Goal: Contribute content: Add original content to the website for others to see

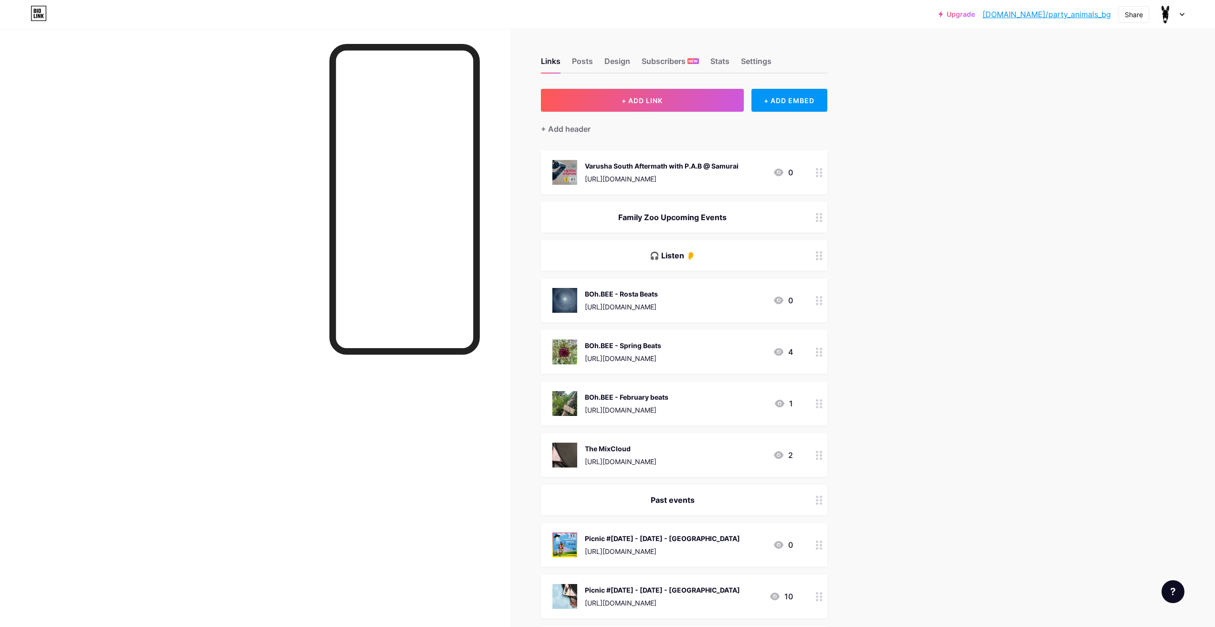
drag, startPoint x: 724, startPoint y: 169, endPoint x: 784, endPoint y: 199, distance: 67.2
click at [745, 211] on span "Varusha South Aftermath with P.A.B @ Samurai https://fb.me/e/4Q3pwwJUY 0 Family…" at bounding box center [684, 579] width 286 height 858
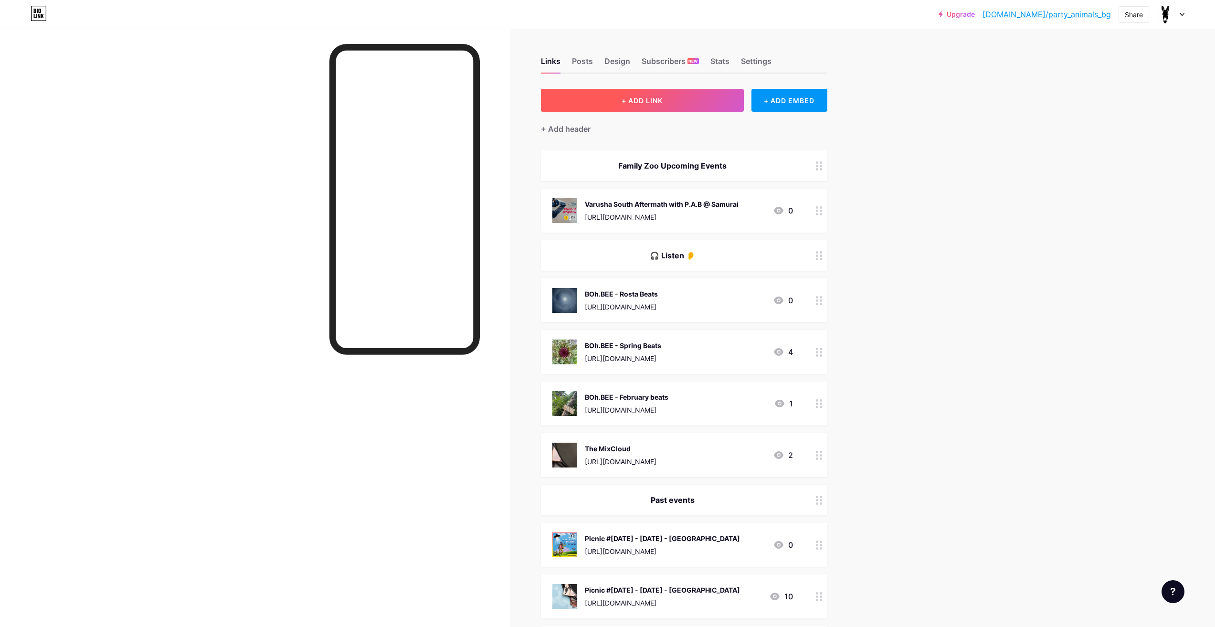
click at [710, 105] on button "+ ADD LINK" at bounding box center [642, 100] width 203 height 23
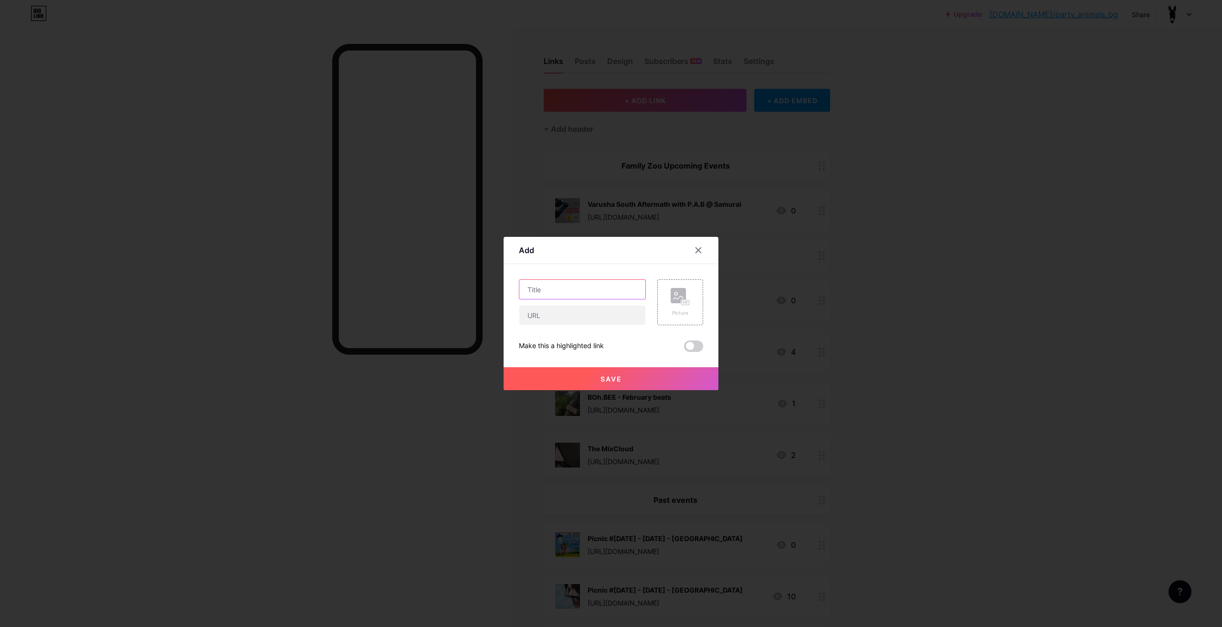
click at [596, 286] on input "text" at bounding box center [582, 289] width 126 height 19
drag, startPoint x: 624, startPoint y: 289, endPoint x: 604, endPoint y: 260, distance: 35.5
click at [495, 293] on div "Add Content YouTube Play YouTube video without leaving your page. ADD Vimeo Pla…" at bounding box center [611, 313] width 1222 height 627
type input "Family Zoo Picnic #[DATE] - [DATE] - Arbanassi"
click at [536, 314] on input "text" at bounding box center [582, 314] width 126 height 19
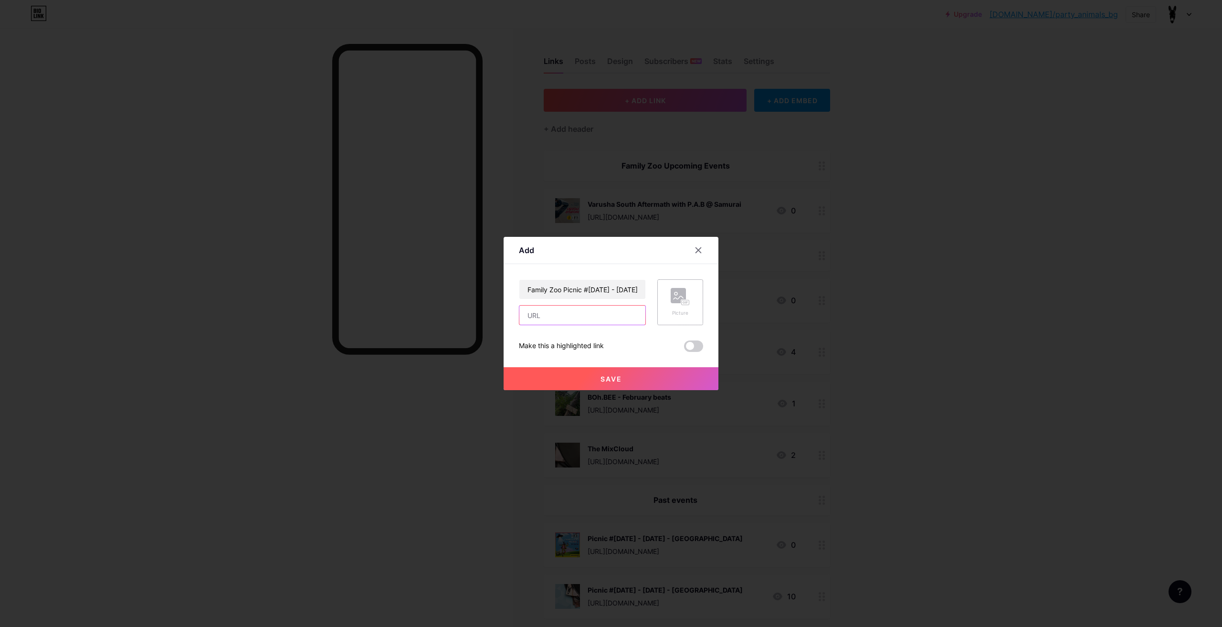
paste input "[URL][DOMAIN_NAME]"
type input "[URL][DOMAIN_NAME]"
click at [679, 294] on rect at bounding box center [678, 295] width 15 height 15
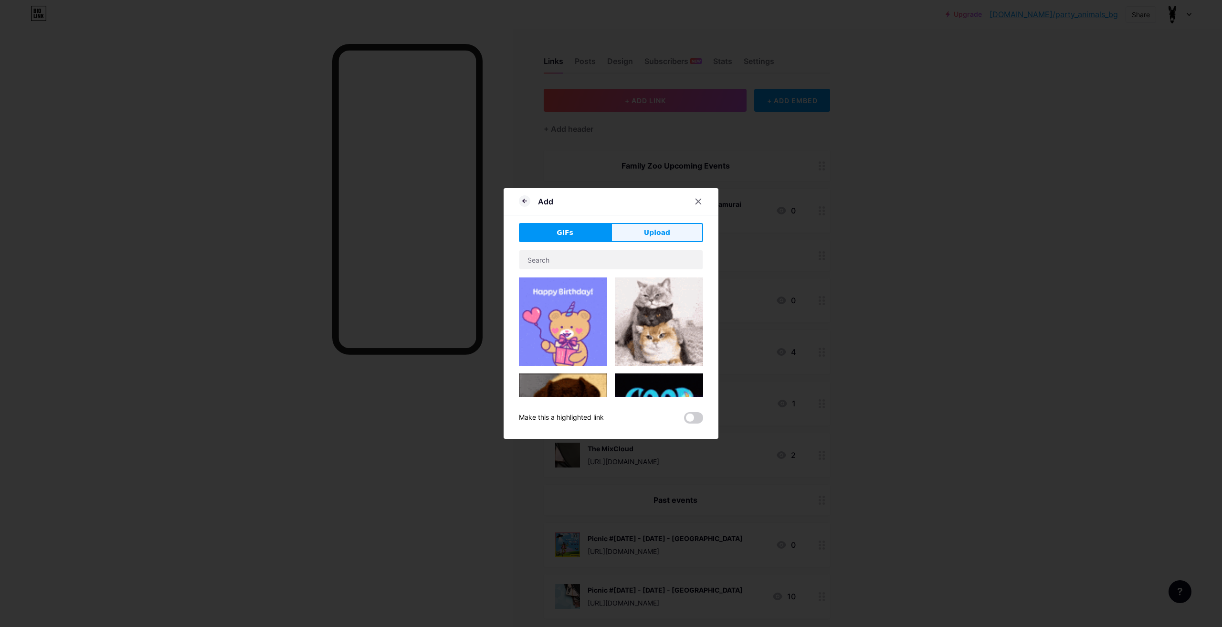
click at [649, 239] on button "Upload" at bounding box center [657, 232] width 92 height 19
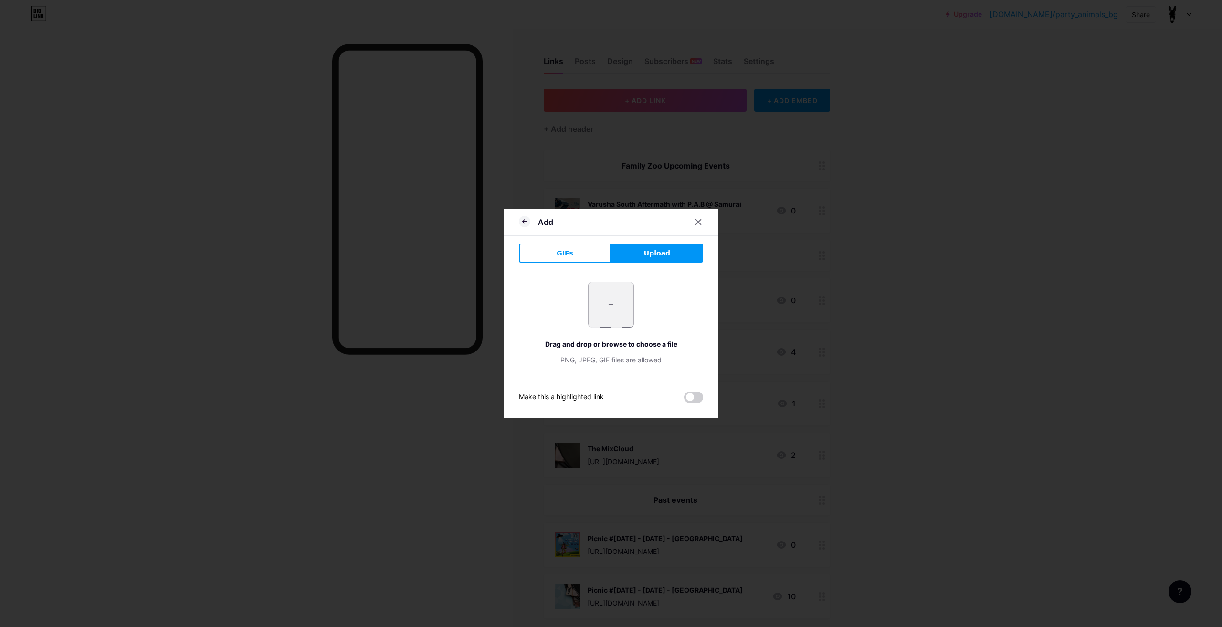
click at [621, 301] on input "file" at bounding box center [611, 304] width 45 height 45
type input "C:\fakepath\family-zoo-picnic4.png"
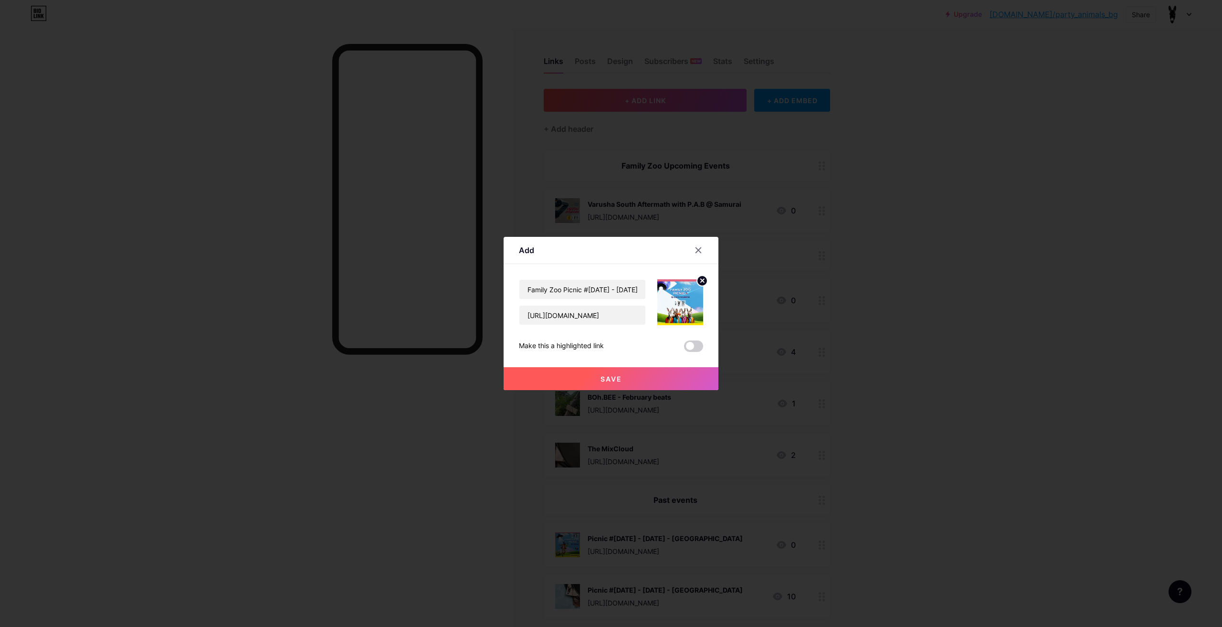
click at [647, 378] on button "Save" at bounding box center [611, 378] width 215 height 23
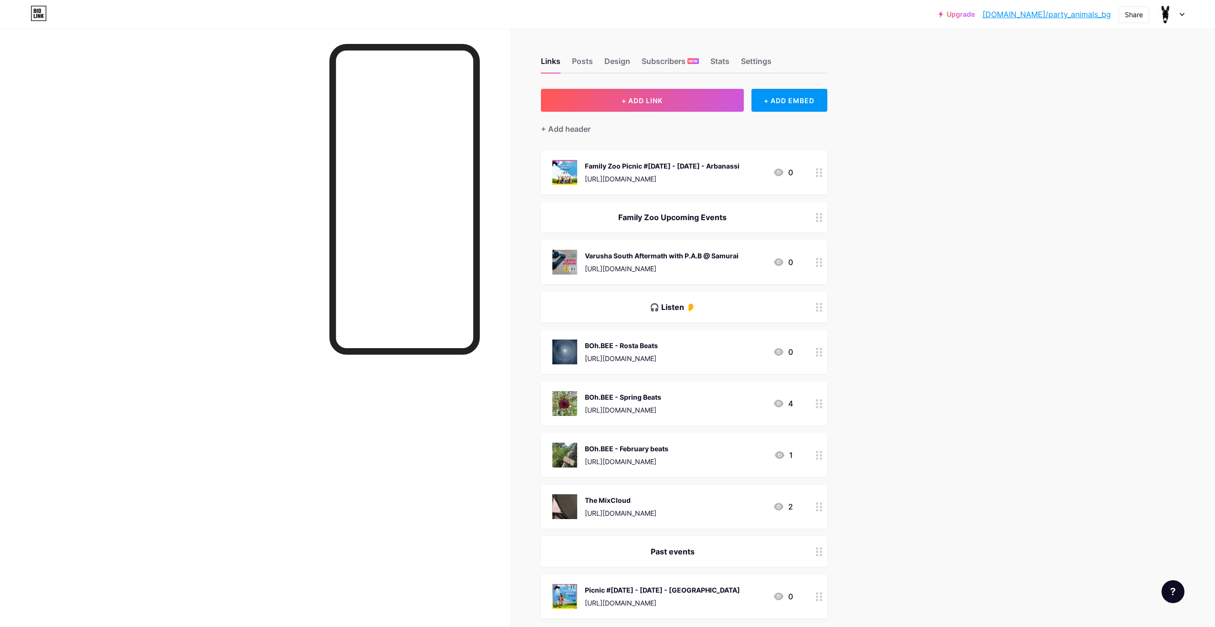
drag, startPoint x: 733, startPoint y: 185, endPoint x: 724, endPoint y: 179, distance: 11.4
click at [736, 240] on span "Family Zoo Picnic #4 - 13th of September - Arbanassi https://fb.me/e/9OeMlYzXA …" at bounding box center [684, 605] width 286 height 910
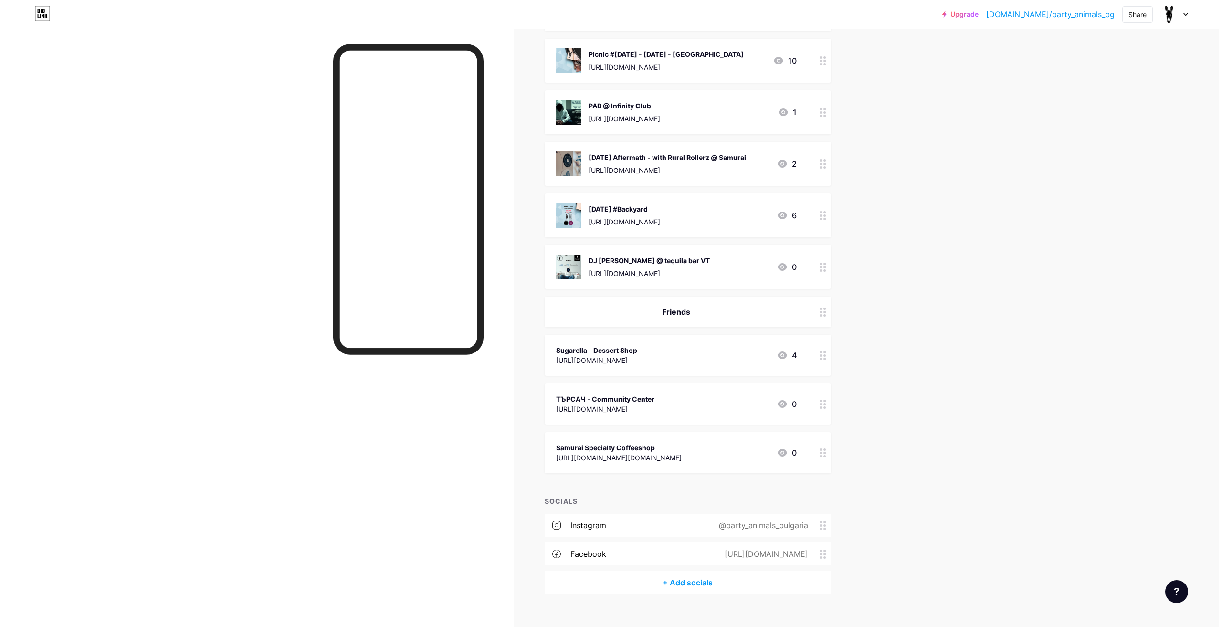
scroll to position [601, 0]
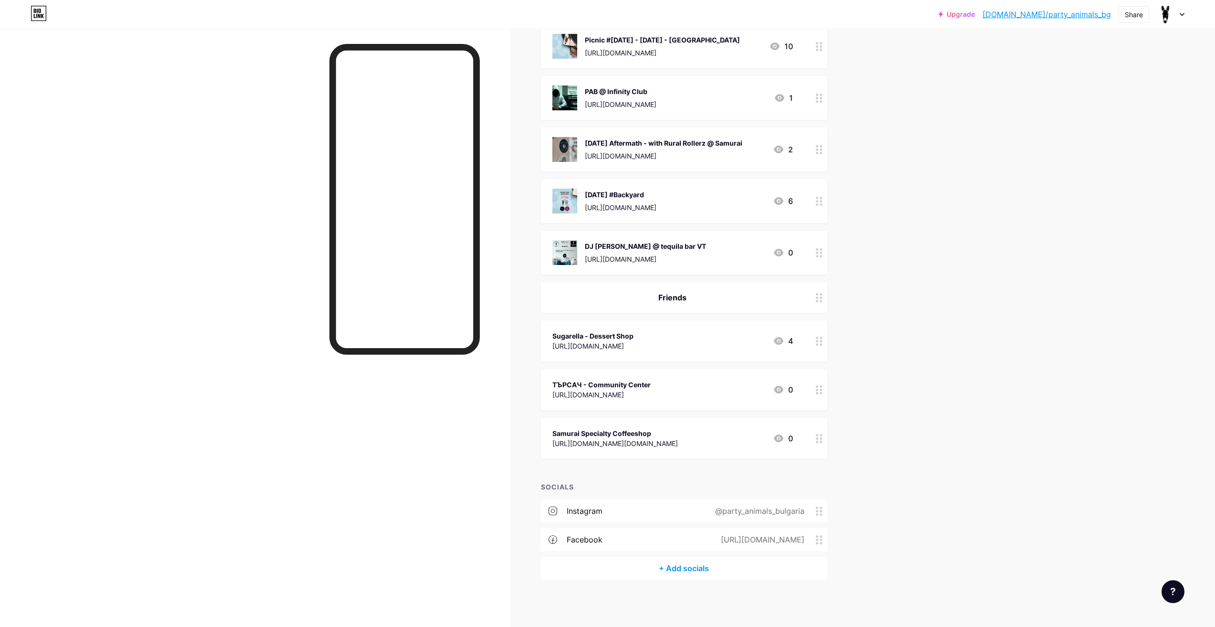
drag, startPoint x: 646, startPoint y: 425, endPoint x: 798, endPoint y: 424, distance: 152.3
click at [798, 424] on div "Samurai Specialty Coffeeshop https://www.facebook.com/samurai.specialty 0" at bounding box center [684, 438] width 286 height 41
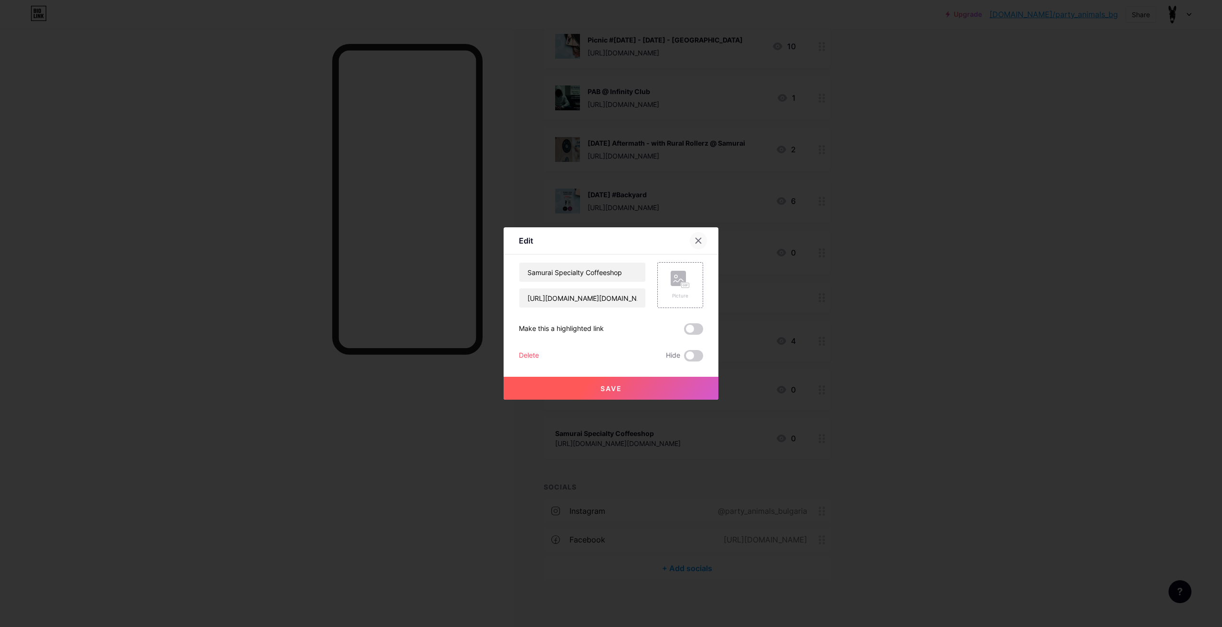
click at [699, 243] on div at bounding box center [698, 240] width 17 height 17
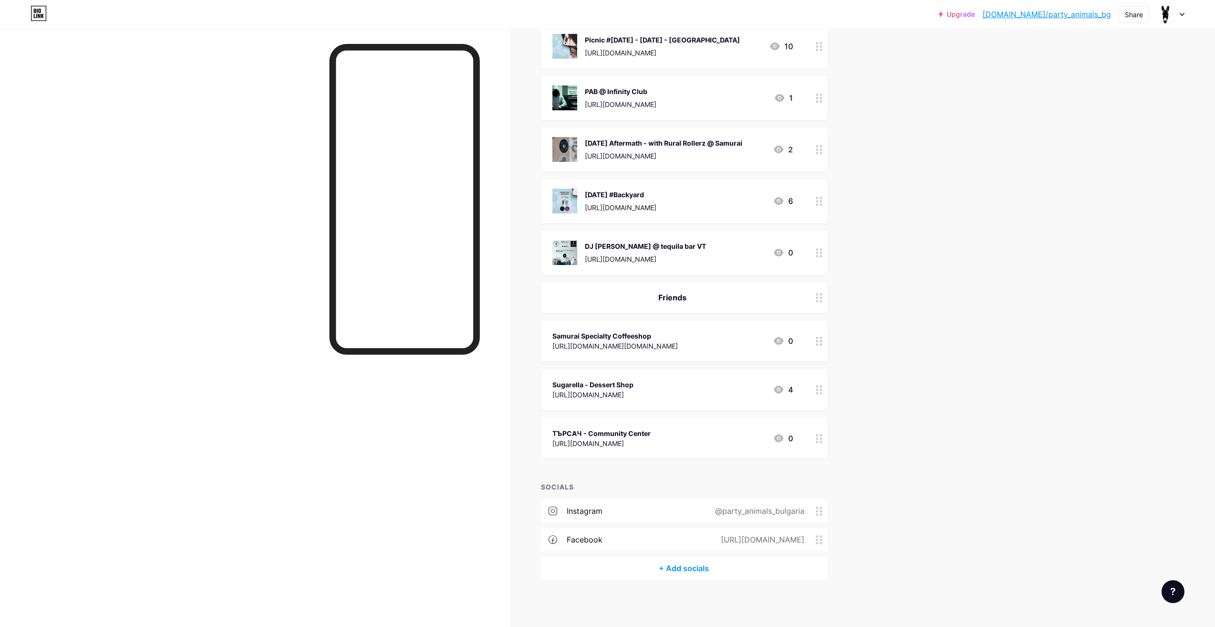
click at [628, 389] on div "[URL][DOMAIN_NAME]" at bounding box center [592, 394] width 81 height 10
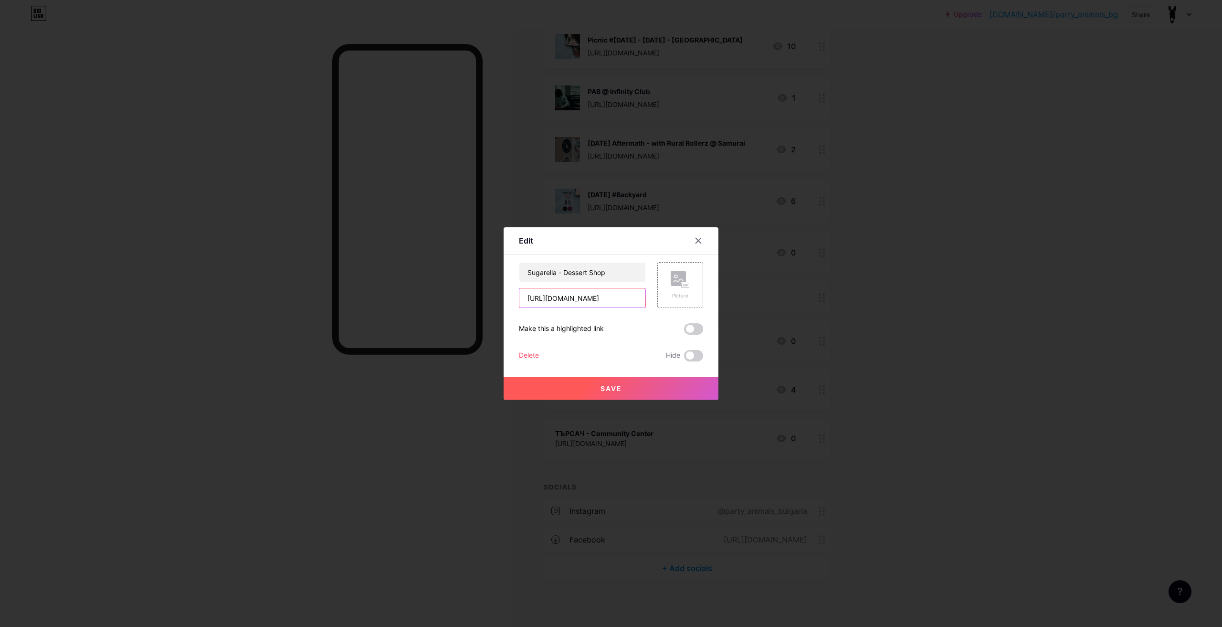
click at [593, 295] on input "[URL][DOMAIN_NAME]" at bounding box center [582, 297] width 126 height 19
click at [698, 241] on icon at bounding box center [698, 241] width 8 height 8
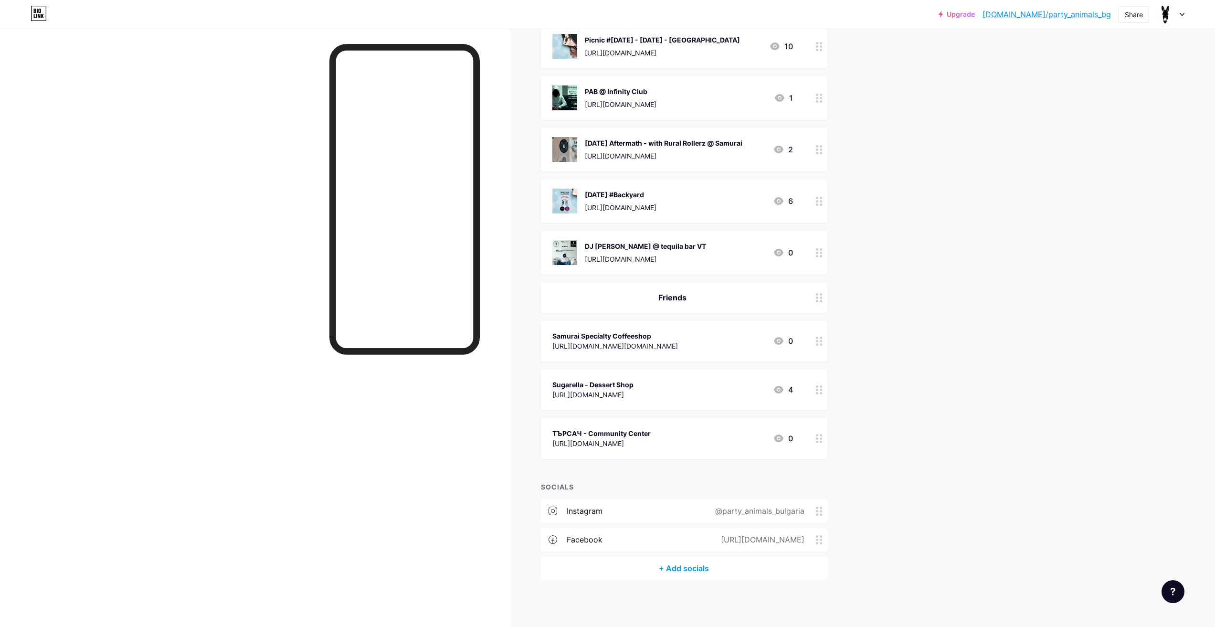
click at [822, 342] on icon at bounding box center [819, 341] width 7 height 9
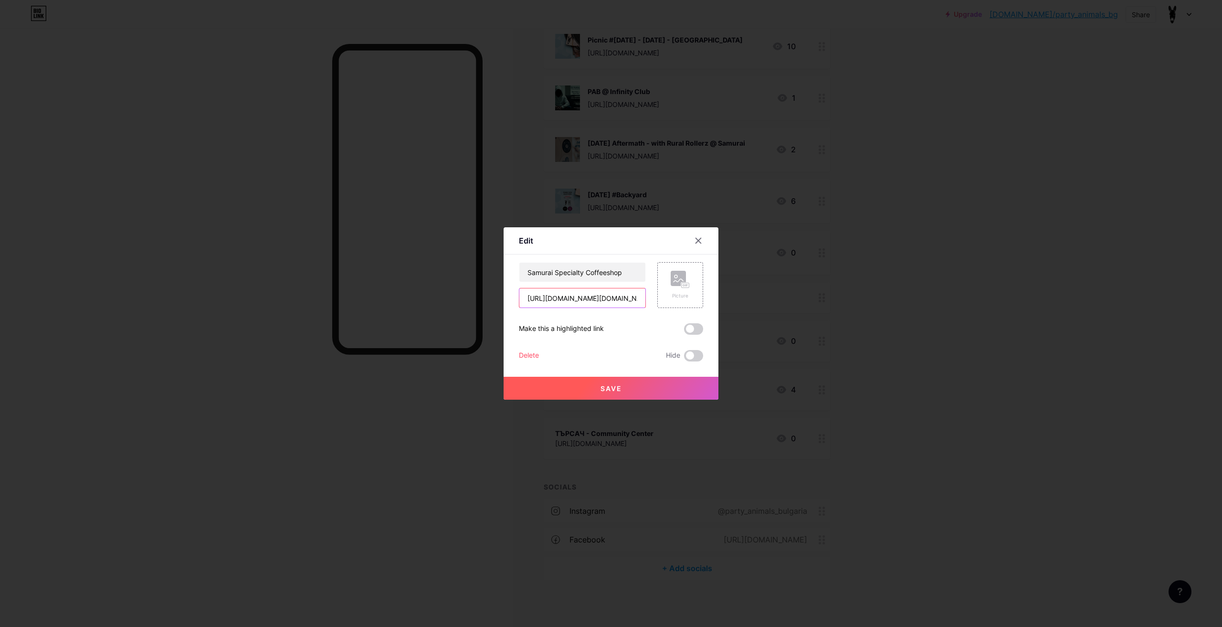
click at [613, 299] on input "https://www.facebook.com/samurai.specialty" at bounding box center [582, 297] width 126 height 19
paste input "instagram.com/sugarellasugarella/"
paste input "amurai.specialty.coffeeshop"
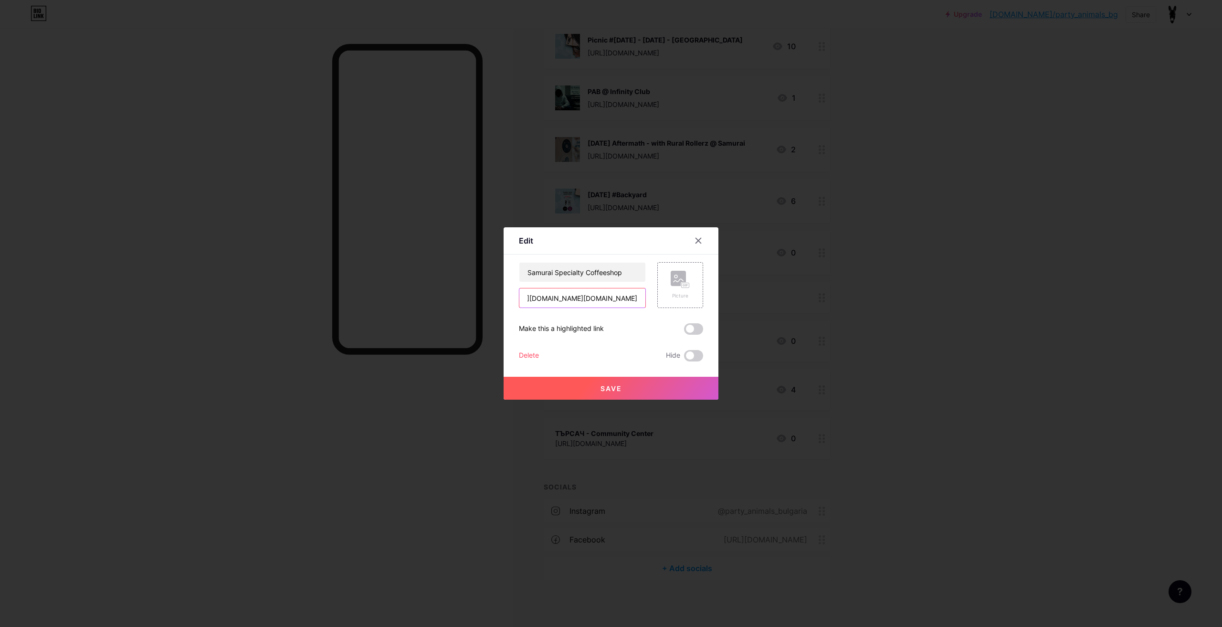
type input "[URL][DOMAIN_NAME][DOMAIN_NAME]"
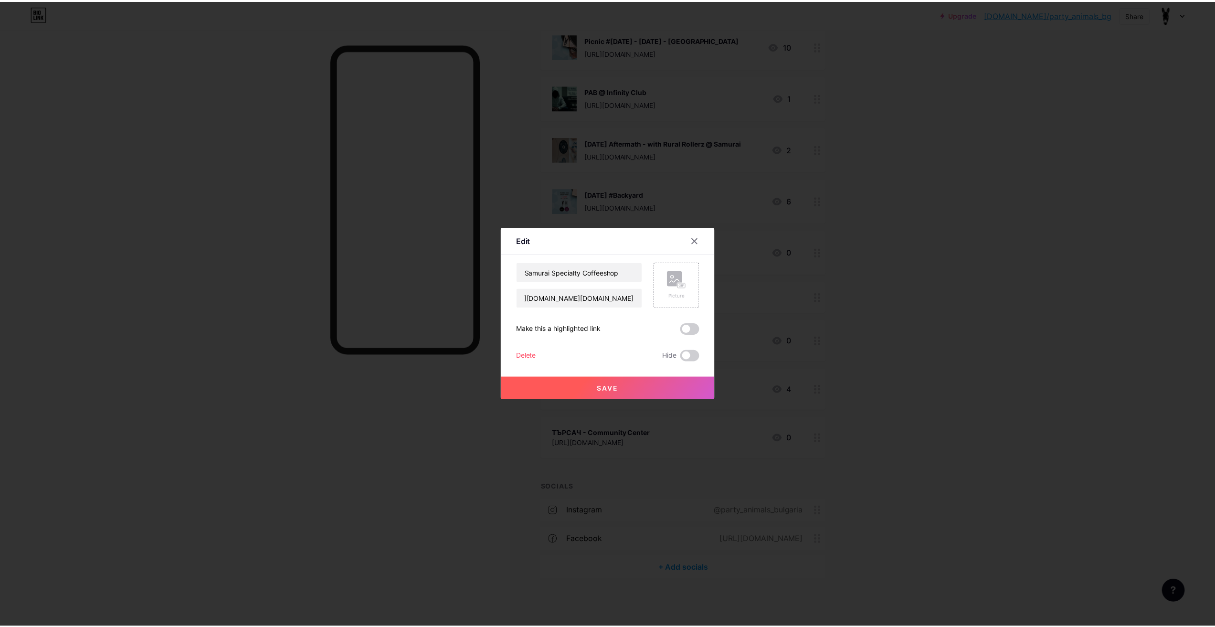
scroll to position [0, 0]
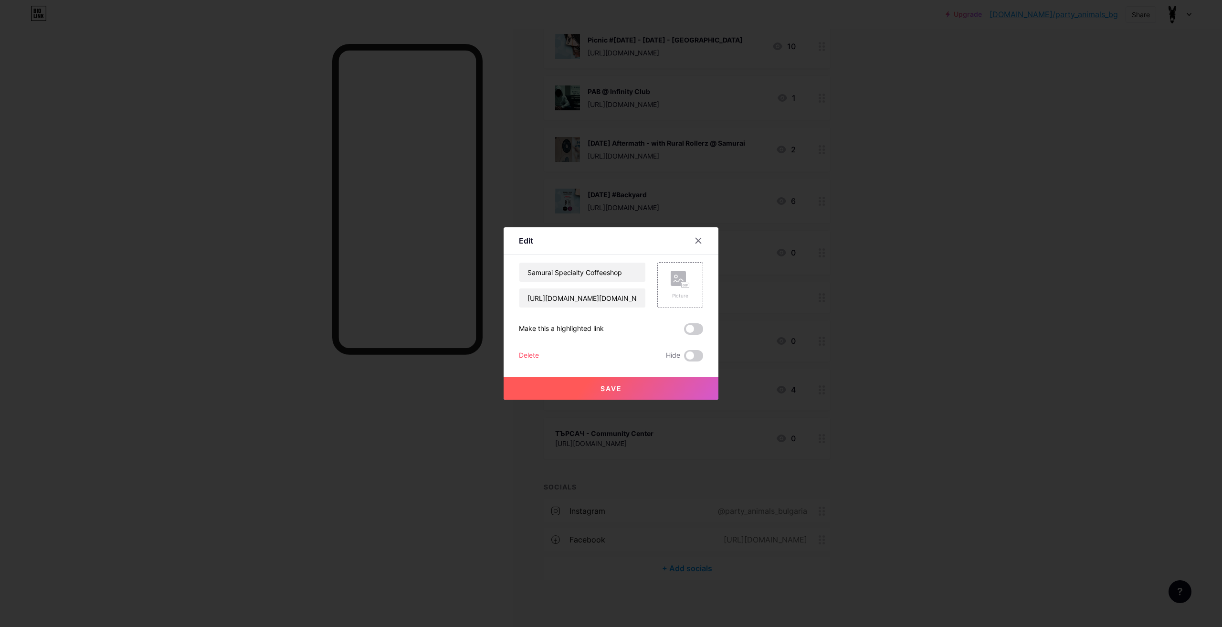
click at [631, 388] on button "Save" at bounding box center [611, 388] width 215 height 23
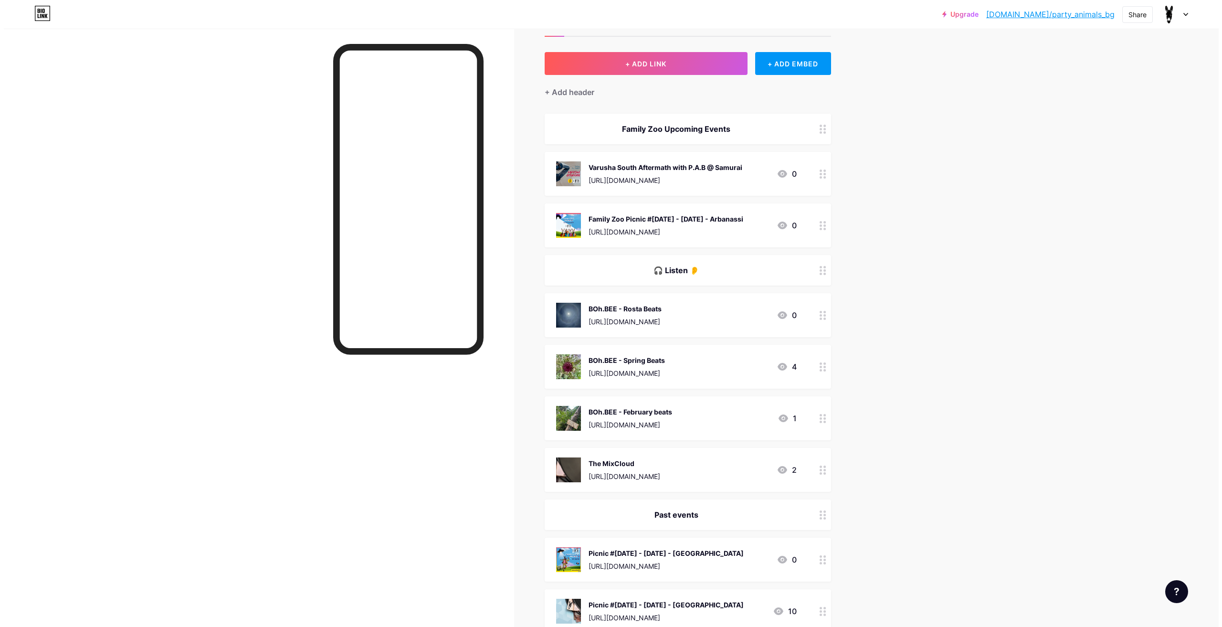
scroll to position [48, 0]
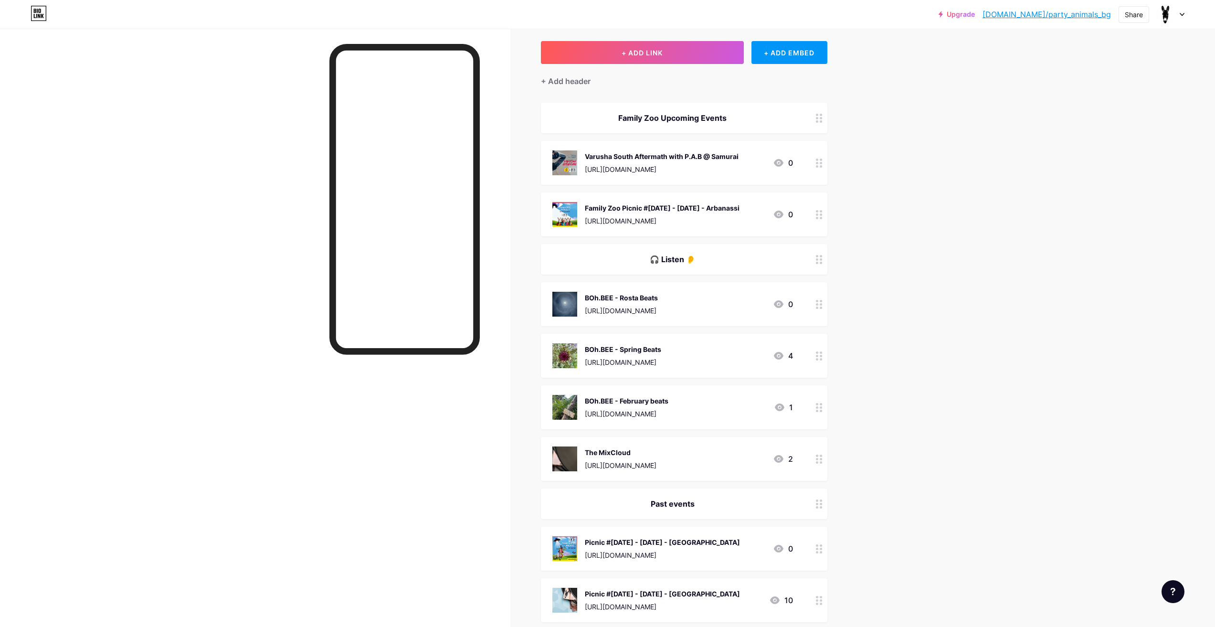
click at [646, 455] on div "The MixCloud" at bounding box center [621, 452] width 72 height 10
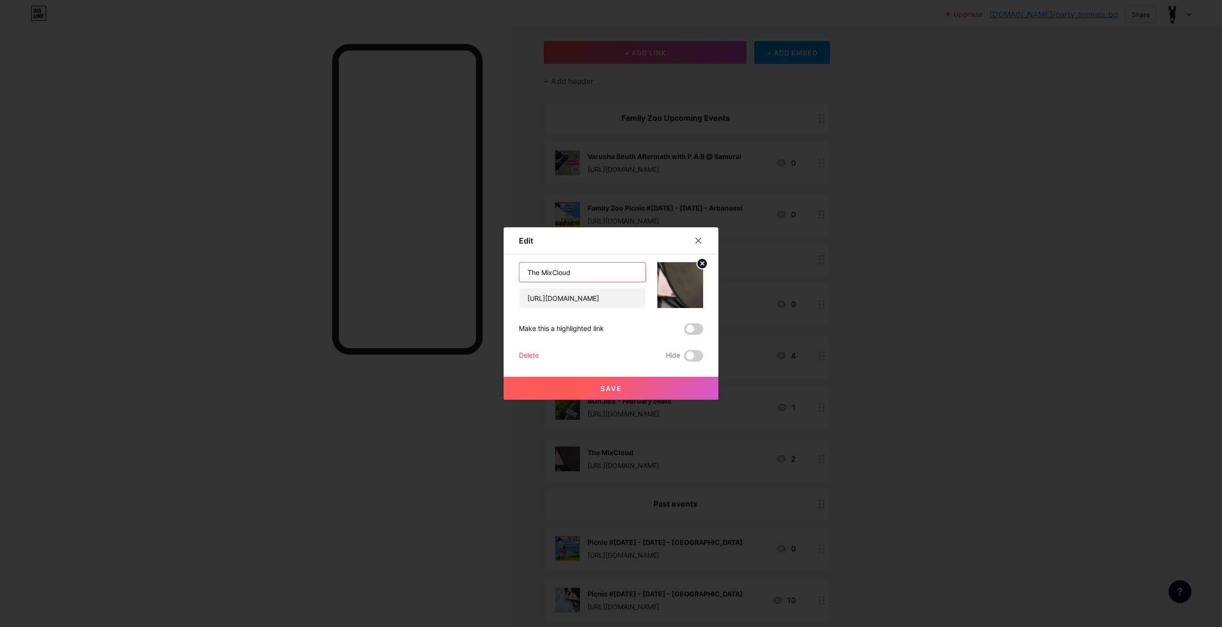
drag, startPoint x: 614, startPoint y: 273, endPoint x: 535, endPoint y: 274, distance: 78.8
click at [527, 271] on input "The MixCloud" at bounding box center [582, 272] width 126 height 19
click at [542, 275] on input "The MixCloud" at bounding box center [582, 272] width 126 height 19
drag, startPoint x: 539, startPoint y: 273, endPoint x: 512, endPoint y: 267, distance: 28.3
click at [512, 267] on div "Edit Content YouTube Play YouTube video without leaving your page. ADD Vimeo Pl…" at bounding box center [611, 313] width 215 height 172
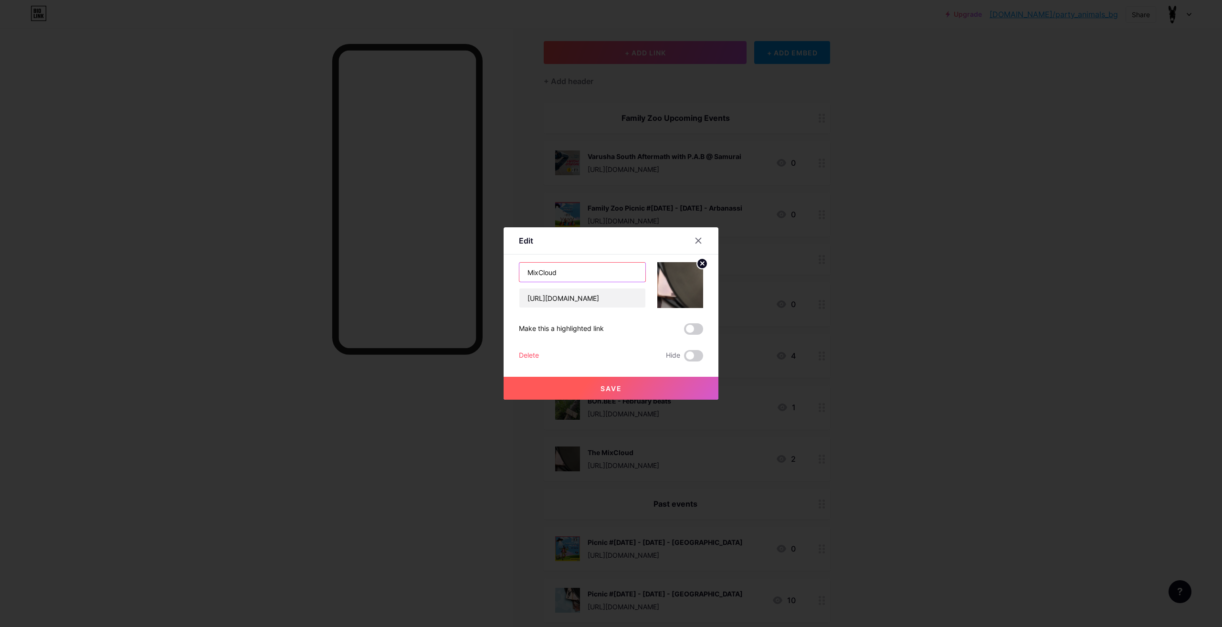
click at [588, 272] on input "MixCloud" at bounding box center [582, 272] width 126 height 19
type input "MixCloud - live recordings and home sets"
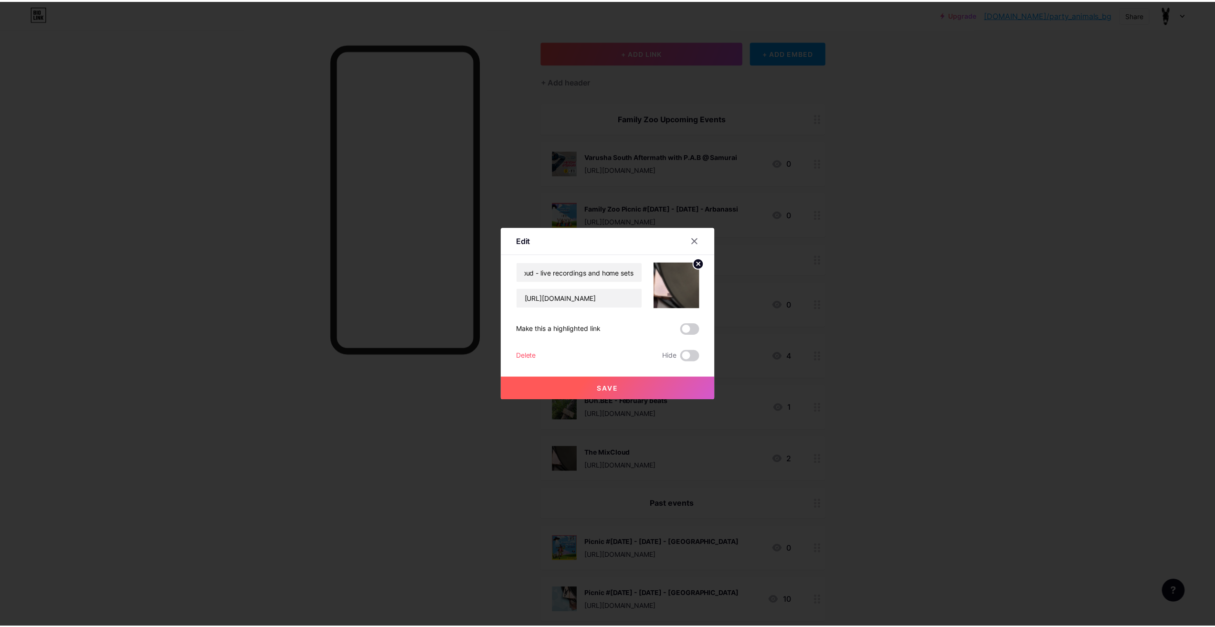
scroll to position [0, 0]
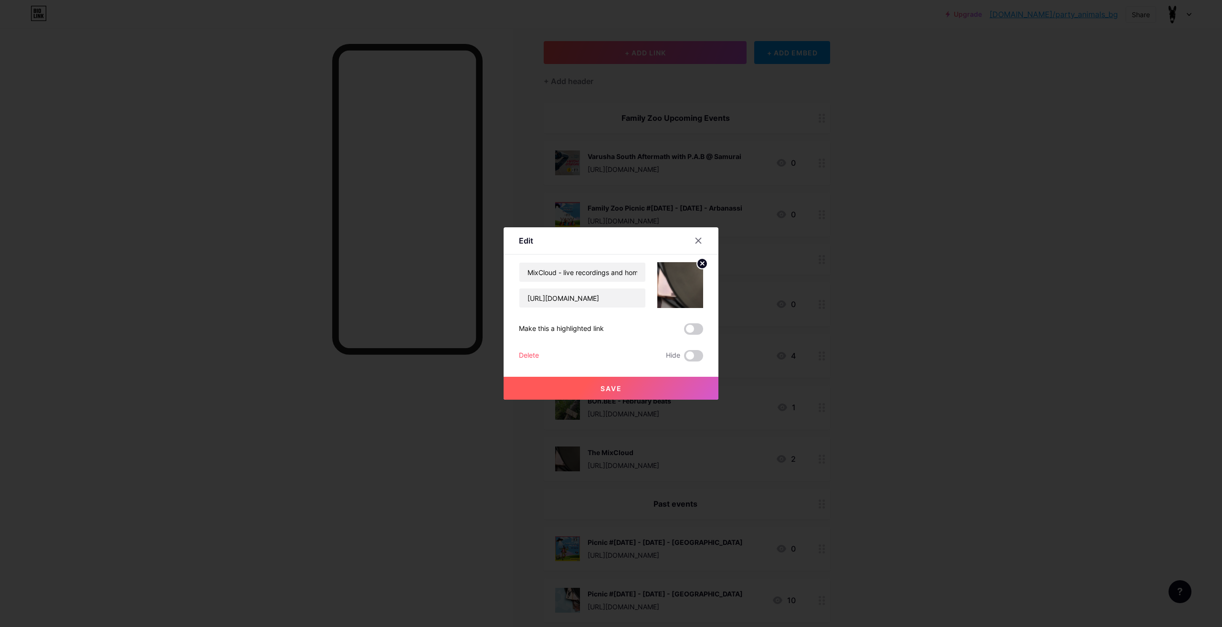
click at [642, 382] on button "Save" at bounding box center [611, 388] width 215 height 23
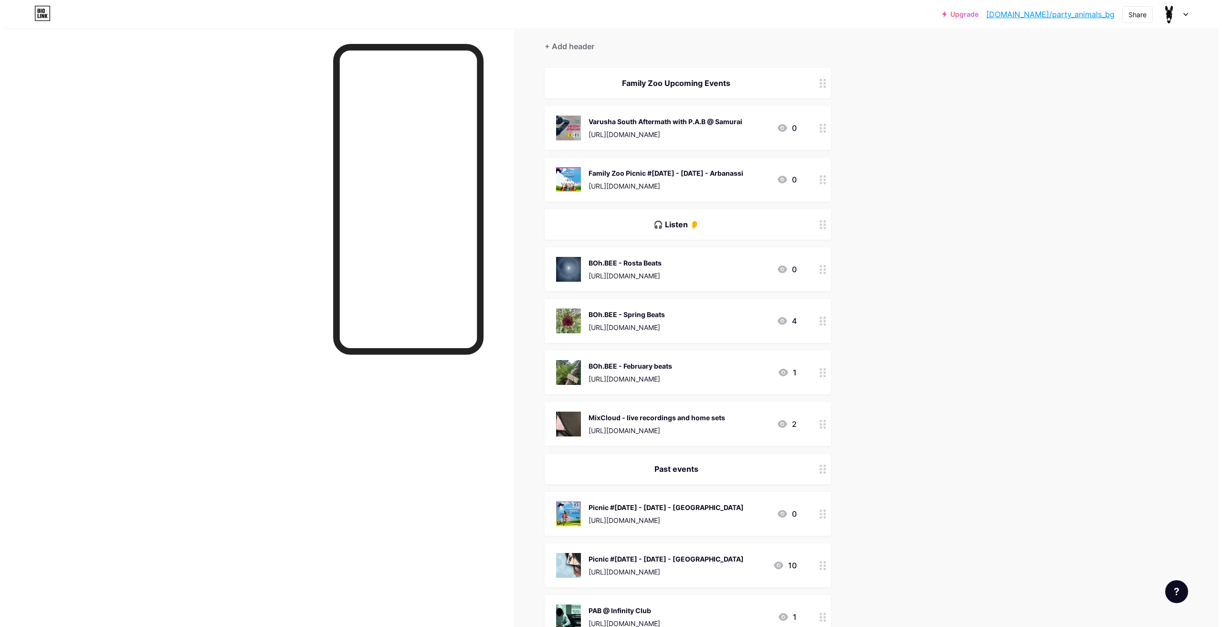
scroll to position [48, 0]
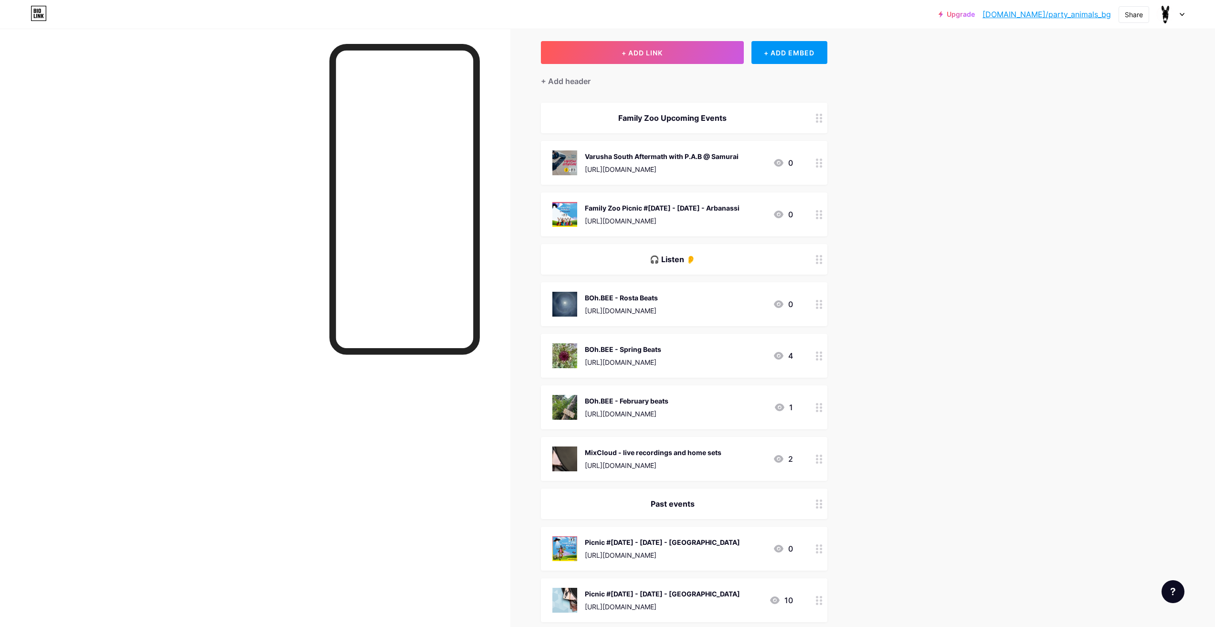
click at [666, 223] on div "[URL][DOMAIN_NAME]" at bounding box center [662, 221] width 155 height 10
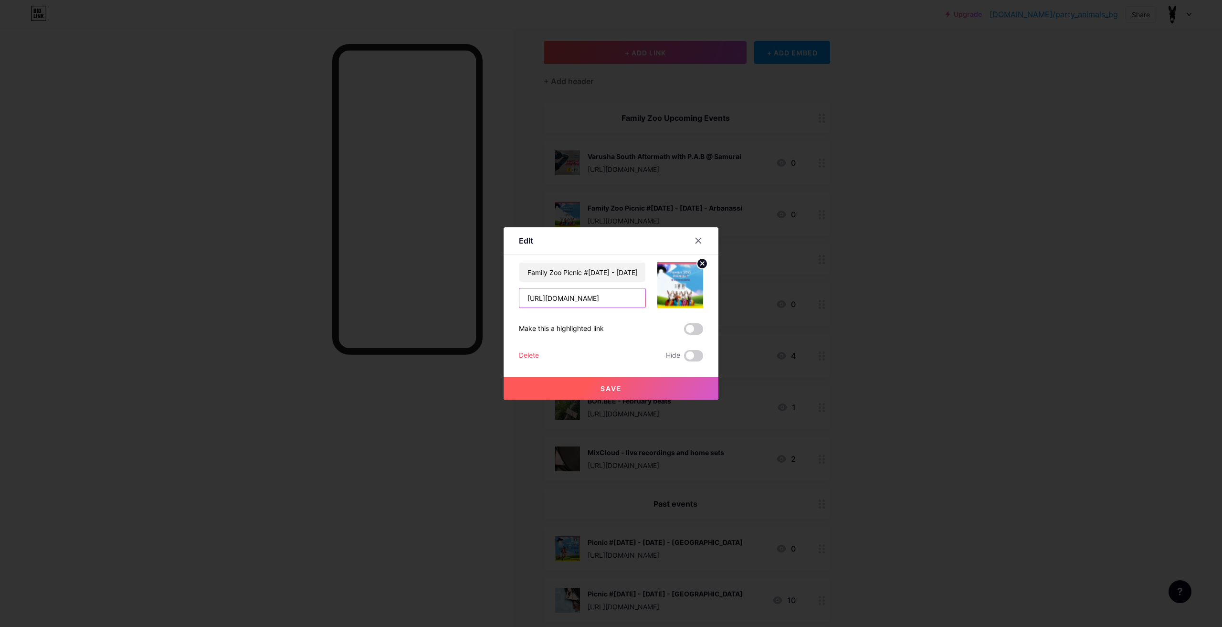
click at [583, 299] on input "[URL][DOMAIN_NAME]" at bounding box center [582, 297] width 126 height 19
click at [814, 126] on div at bounding box center [611, 313] width 1222 height 627
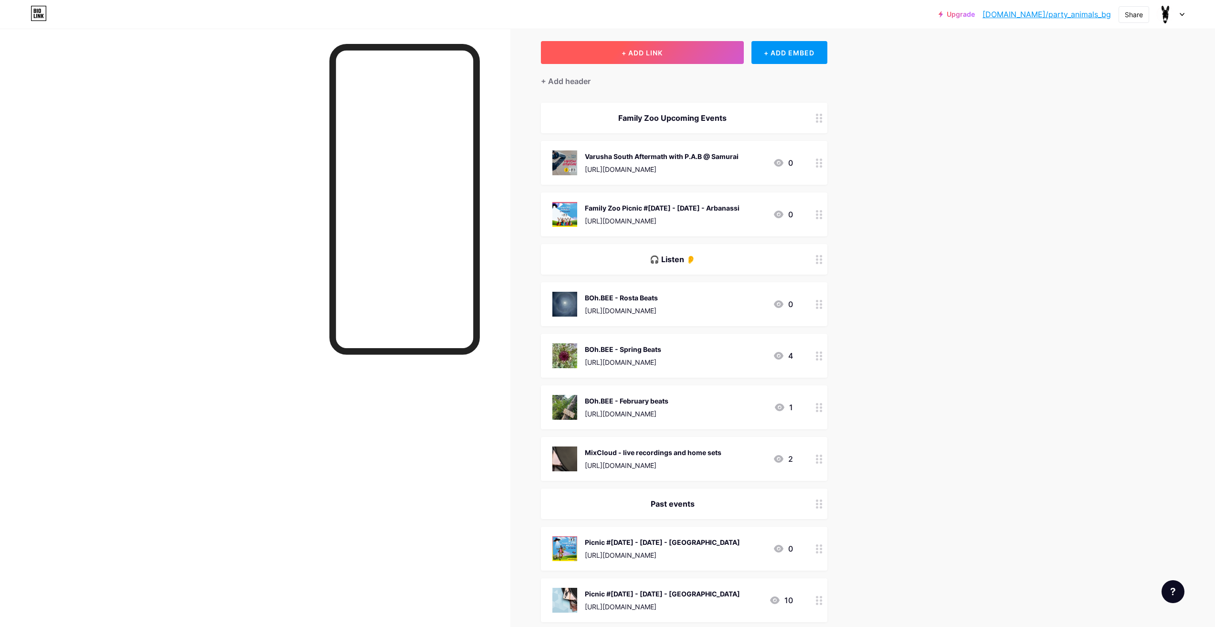
click at [718, 45] on button "+ ADD LINK" at bounding box center [642, 52] width 203 height 23
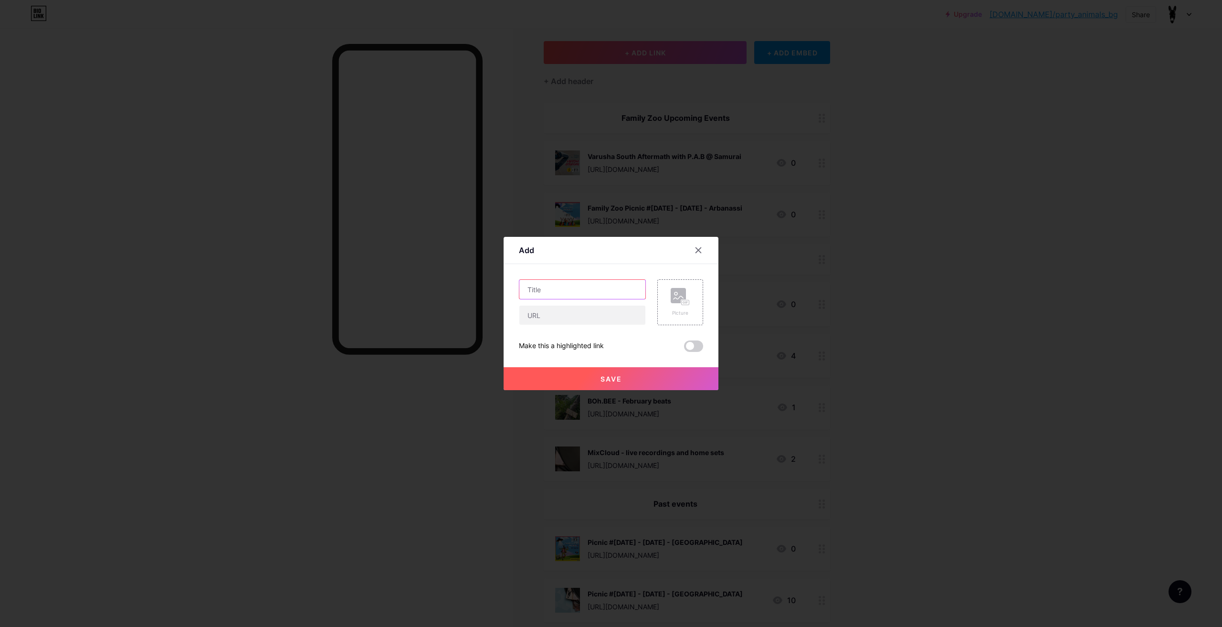
click at [589, 291] on input "text" at bounding box center [582, 289] width 126 height 19
click at [584, 308] on input "text" at bounding box center [582, 314] width 126 height 19
paste input "[URL][DOMAIN_NAME]"
type input "[URL][DOMAIN_NAME]"
click at [578, 286] on input "text" at bounding box center [582, 289] width 126 height 19
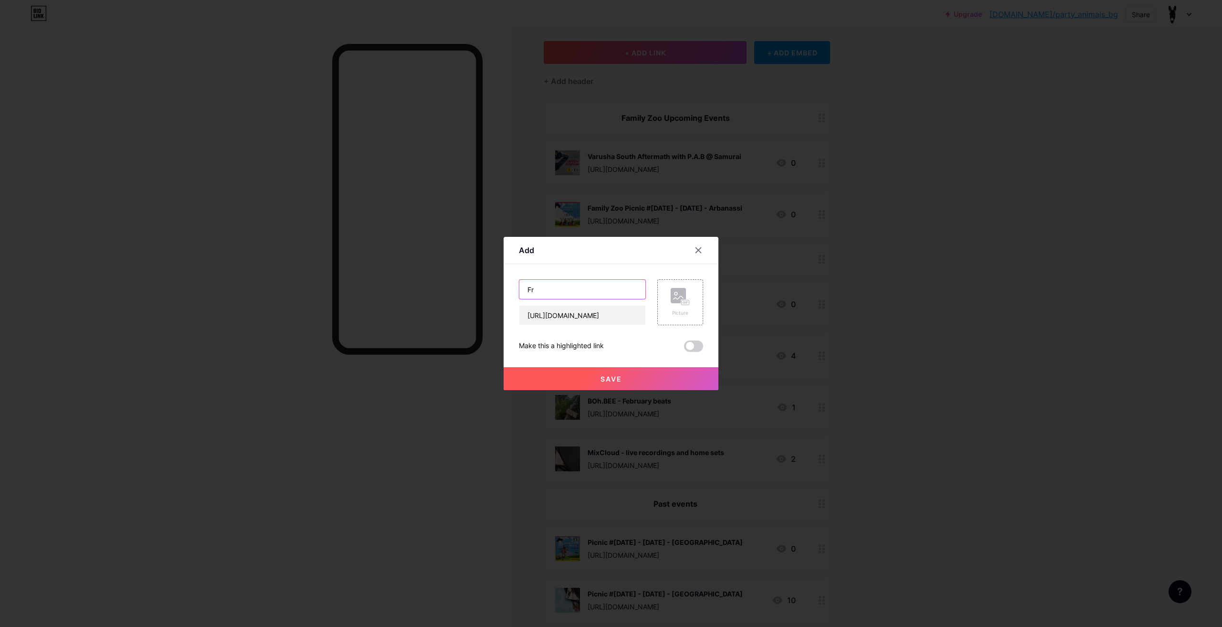
type input "F"
type input "Arbanassi Open Air - Free Illegal House Jam - [DATE]"
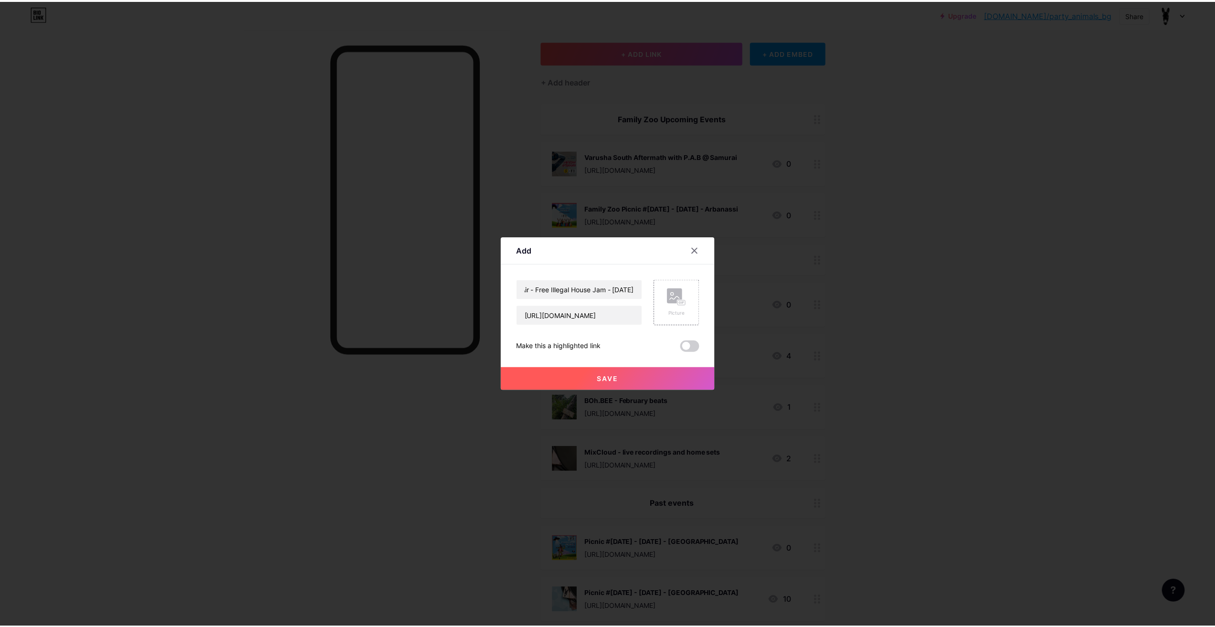
scroll to position [0, 0]
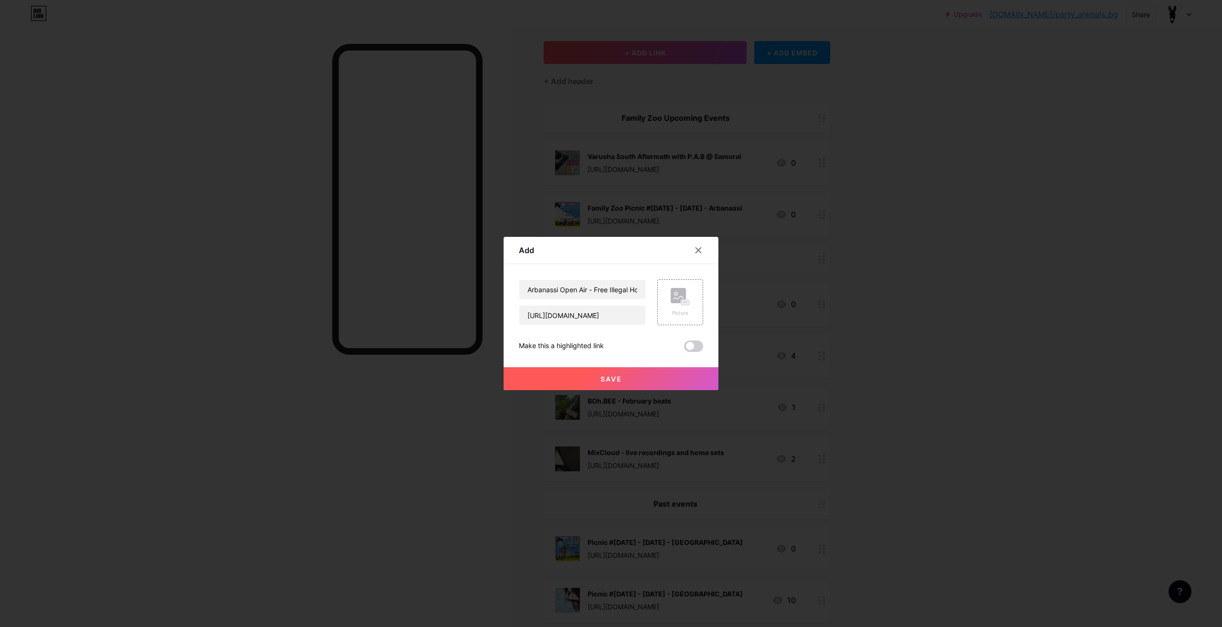
drag, startPoint x: 417, startPoint y: 3, endPoint x: 424, endPoint y: 0, distance: 8.1
click at [424, 0] on html "Upgrade bio.link/party_... bio.link/party_animals_bg Share Switch accounts Part…" at bounding box center [611, 566] width 1222 height 1229
click at [675, 311] on div "Picture" at bounding box center [680, 312] width 19 height 7
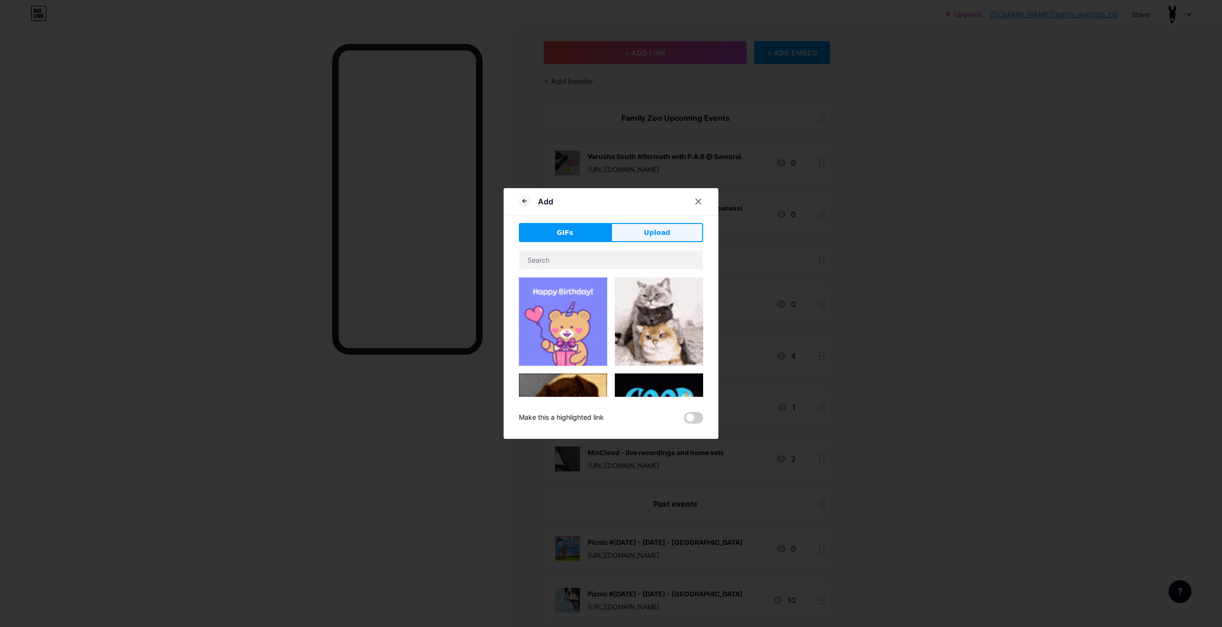
click at [644, 235] on span "Upload" at bounding box center [657, 233] width 26 height 10
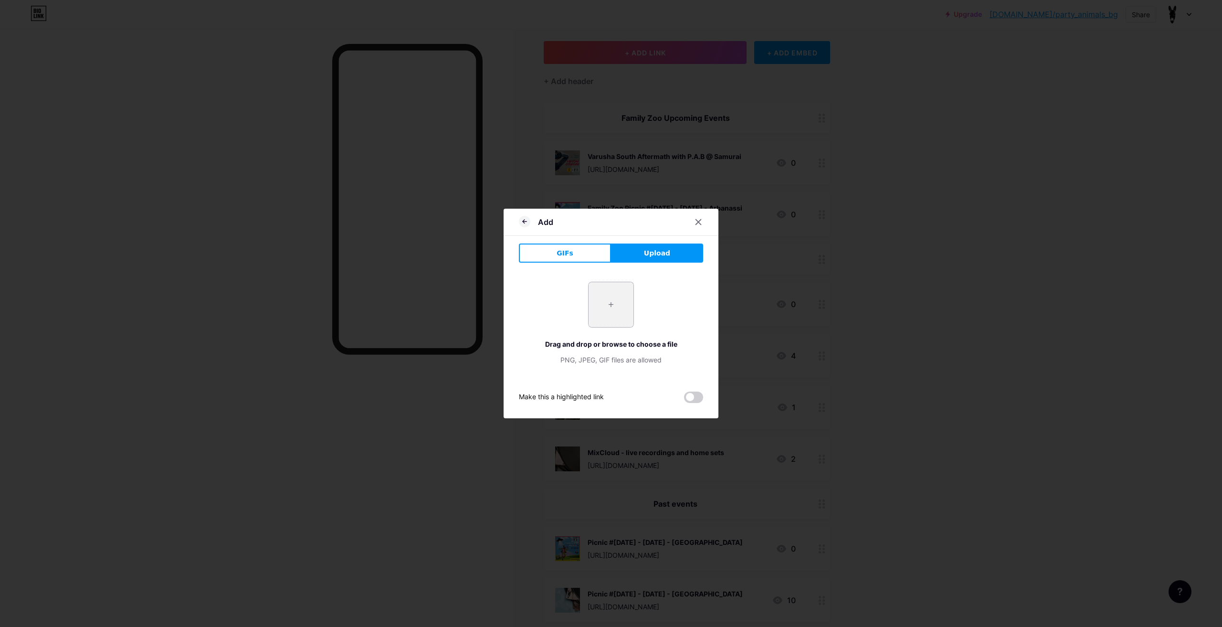
click at [596, 303] on input "file" at bounding box center [611, 304] width 45 height 45
type input "C:\fakepath\illegal open air.png"
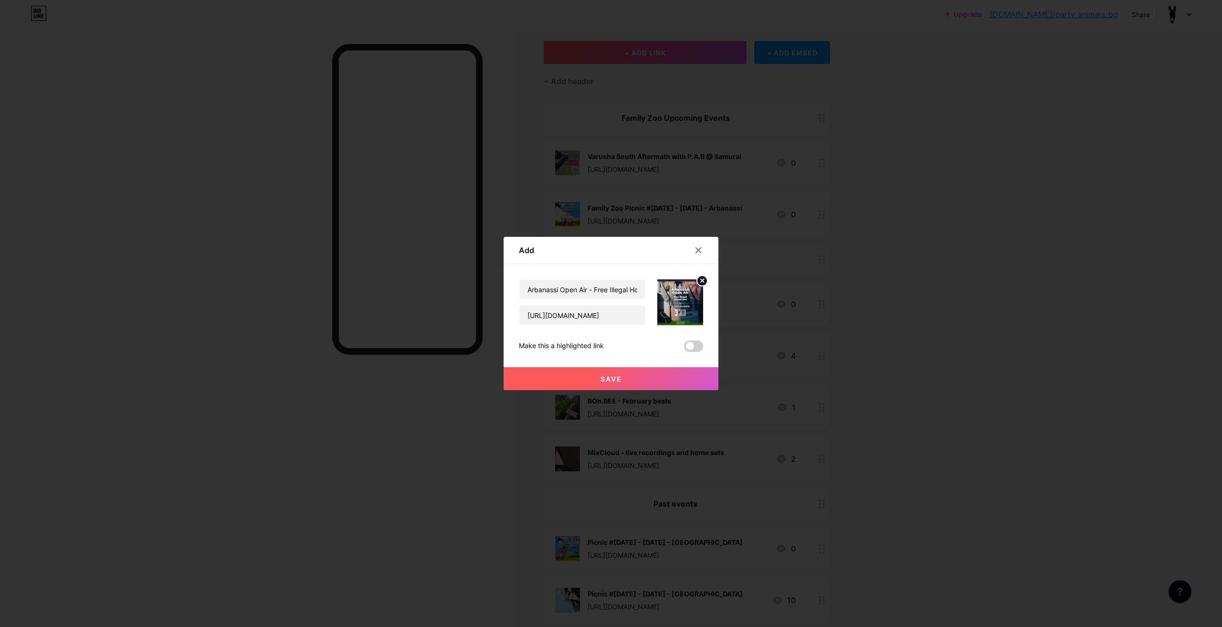
click at [642, 369] on button "Save" at bounding box center [611, 378] width 215 height 23
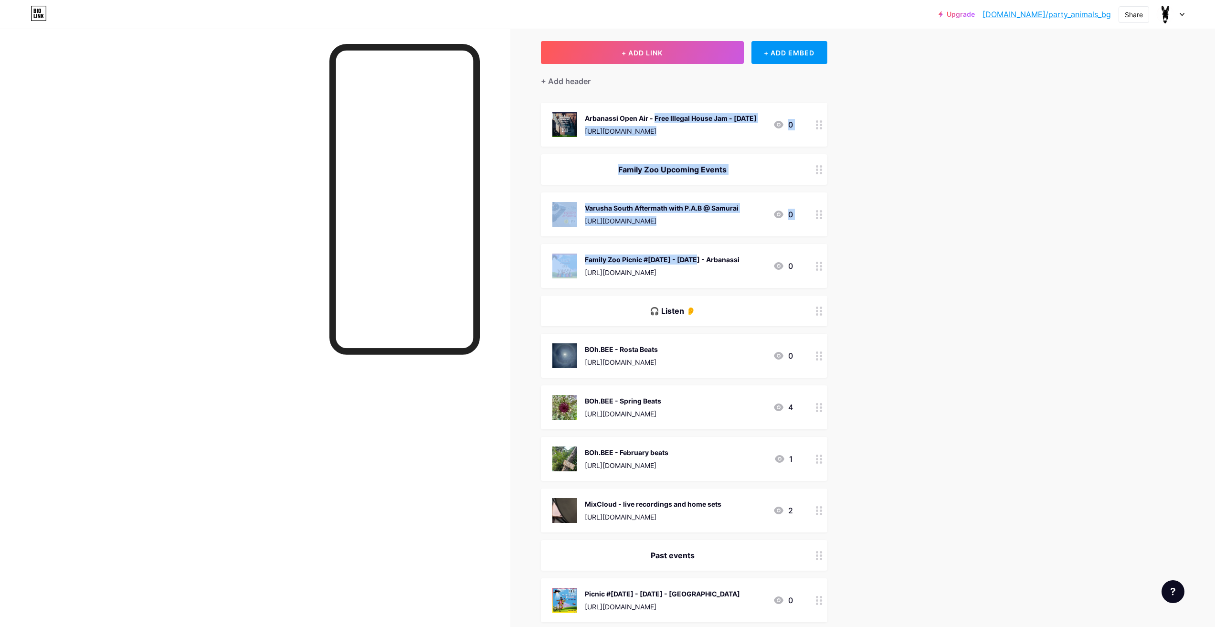
drag, startPoint x: 619, startPoint y: 116, endPoint x: 667, endPoint y: 203, distance: 98.9
click at [665, 231] on span "Arbanassi Open Air - Free Illegal House Jam - 13th of September https://fb.me/e…" at bounding box center [684, 583] width 286 height 961
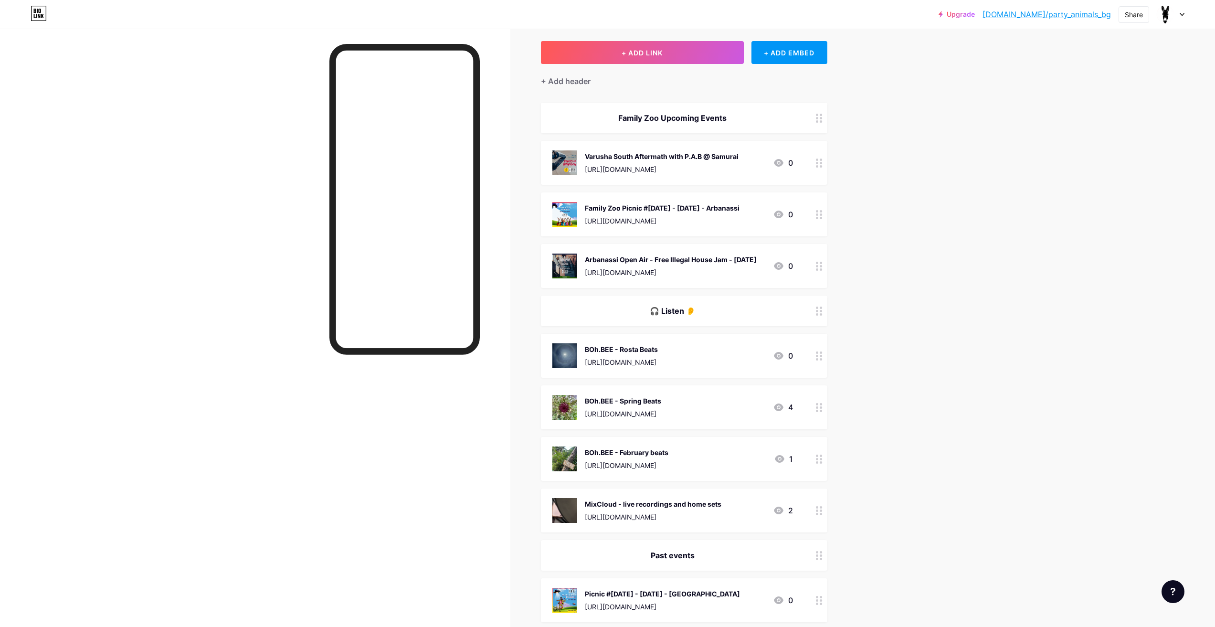
click at [950, 283] on div "Upgrade bio.link/party_... bio.link/party_animals_bg Share Switch accounts Part…" at bounding box center [607, 592] width 1215 height 1280
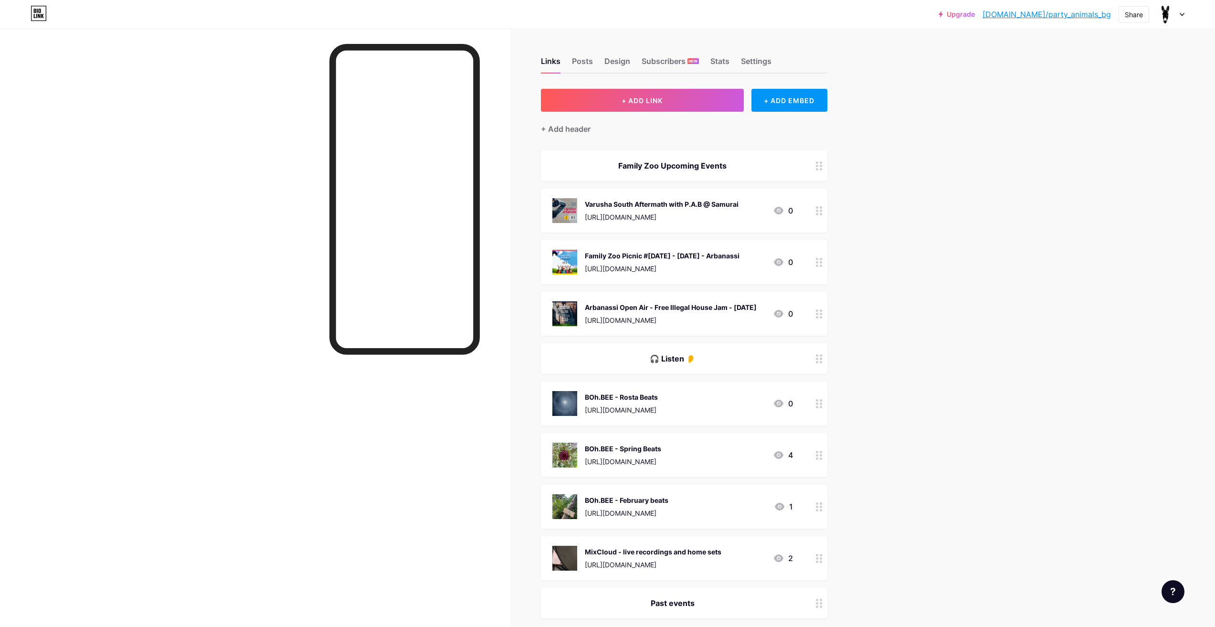
click at [777, 167] on div "Family Zoo Upcoming Events" at bounding box center [672, 165] width 241 height 11
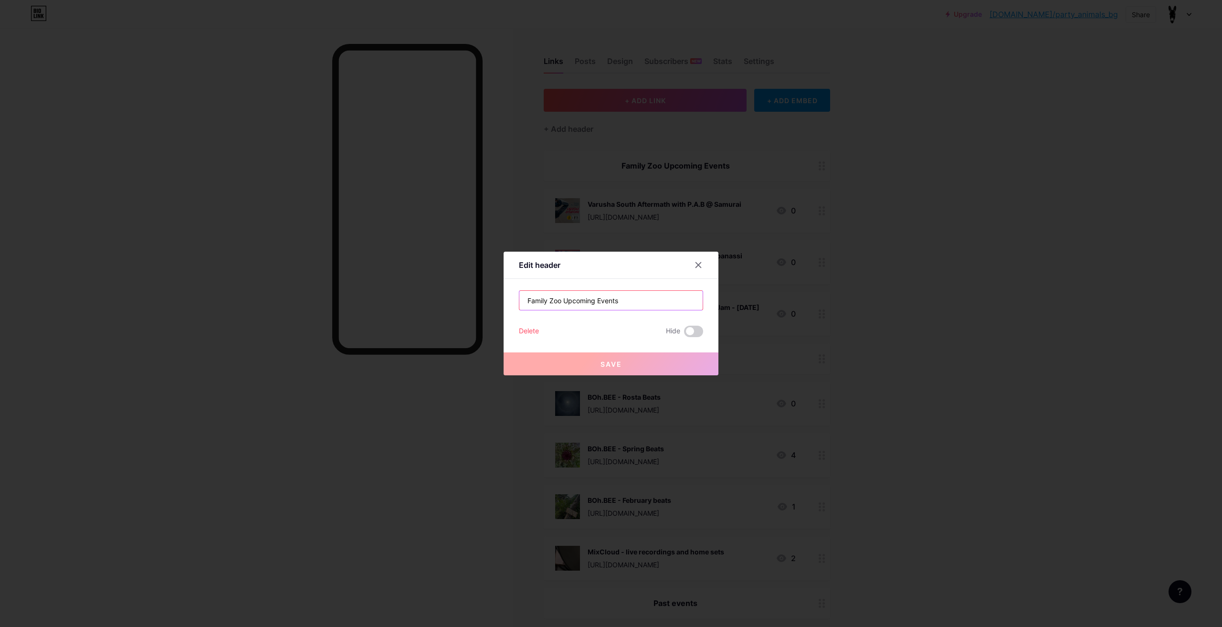
drag, startPoint x: 552, startPoint y: 303, endPoint x: 520, endPoint y: 298, distance: 32.3
click at [520, 298] on input "Family Zoo Upcoming Events" at bounding box center [610, 300] width 183 height 19
click at [557, 303] on input "Family Zoo Upcoming Events" at bounding box center [610, 300] width 183 height 19
drag, startPoint x: 557, startPoint y: 302, endPoint x: 496, endPoint y: 298, distance: 61.7
click at [496, 298] on div "Edit header Family Zoo Upcoming Events Delete Hide Save" at bounding box center [611, 313] width 1222 height 627
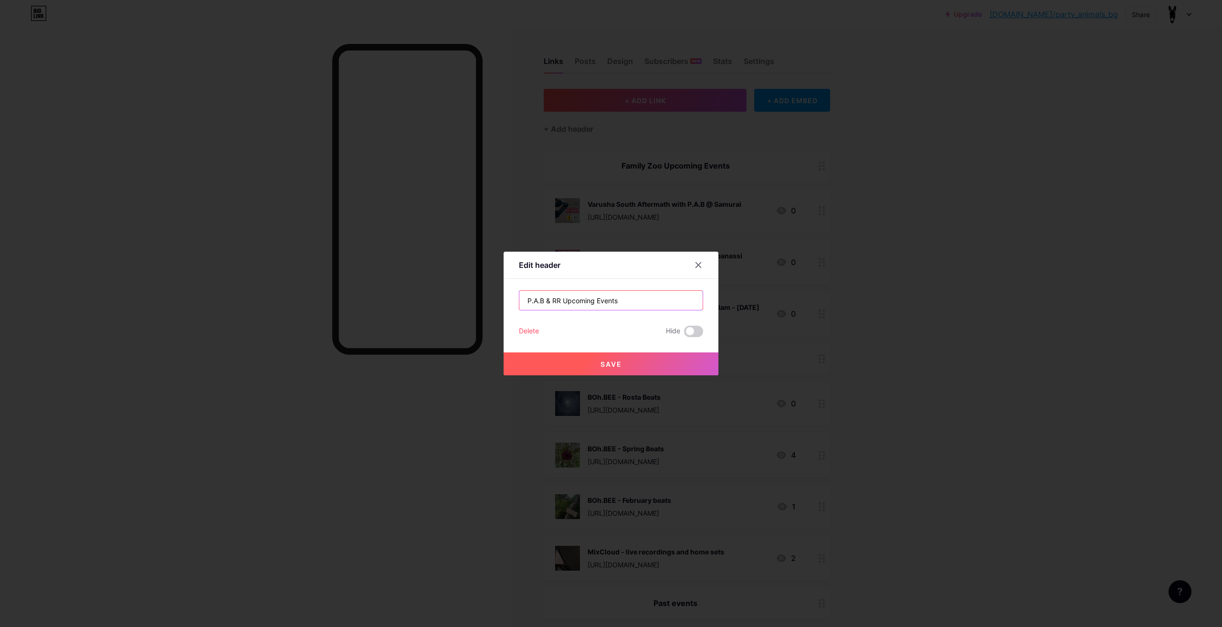
type input "P.A.B & RR Upcoming Events"
click at [632, 360] on button "Save" at bounding box center [611, 363] width 215 height 23
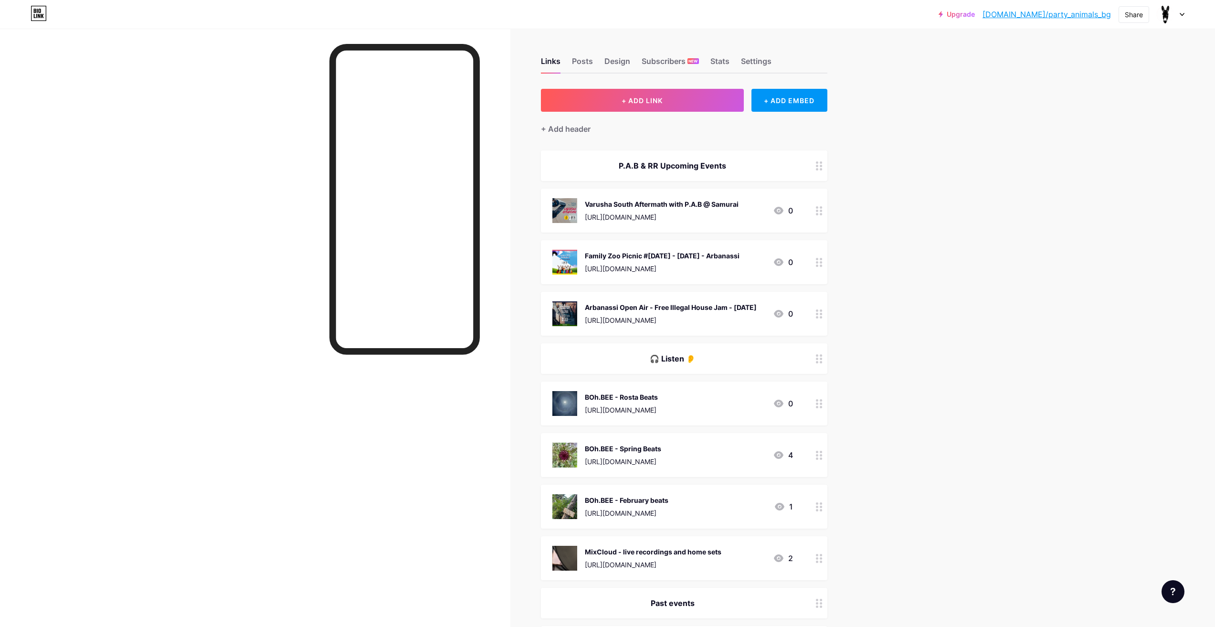
click at [823, 171] on div at bounding box center [819, 165] width 16 height 31
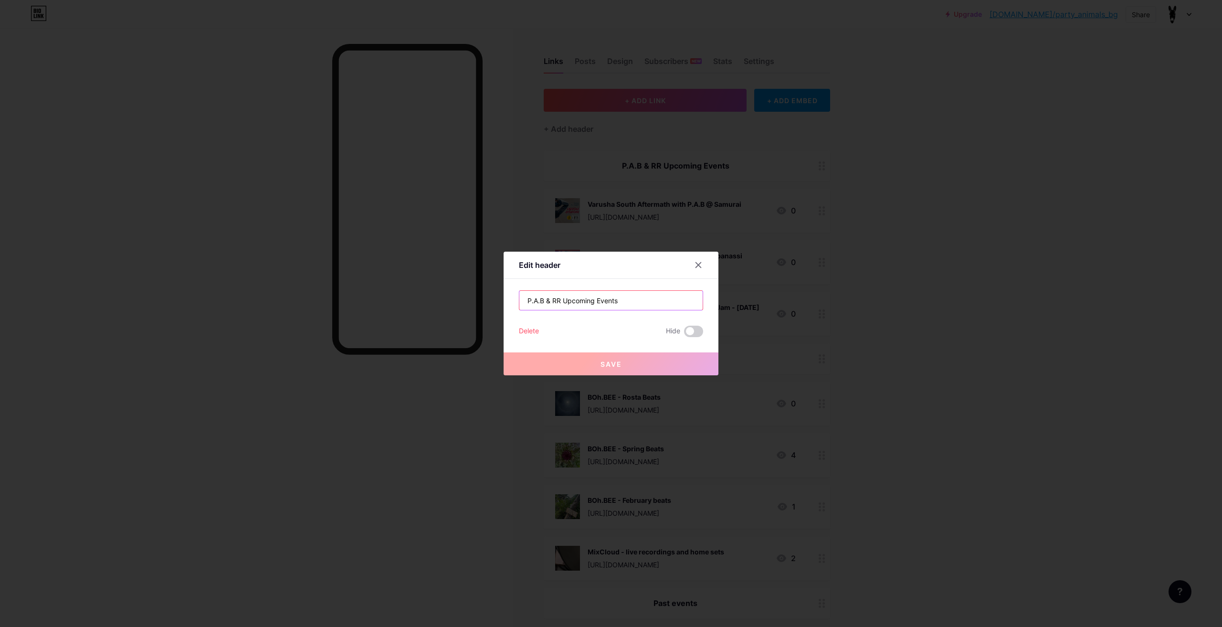
drag, startPoint x: 549, startPoint y: 301, endPoint x: 556, endPoint y: 336, distance: 35.5
click at [495, 302] on div "Edit header P.A.B & RR Upcoming Events Delete Hide Save" at bounding box center [611, 313] width 1222 height 627
type input "Upcoming Events"
click at [588, 351] on div "Save" at bounding box center [611, 356] width 215 height 38
click at [593, 356] on button "Save" at bounding box center [611, 363] width 215 height 23
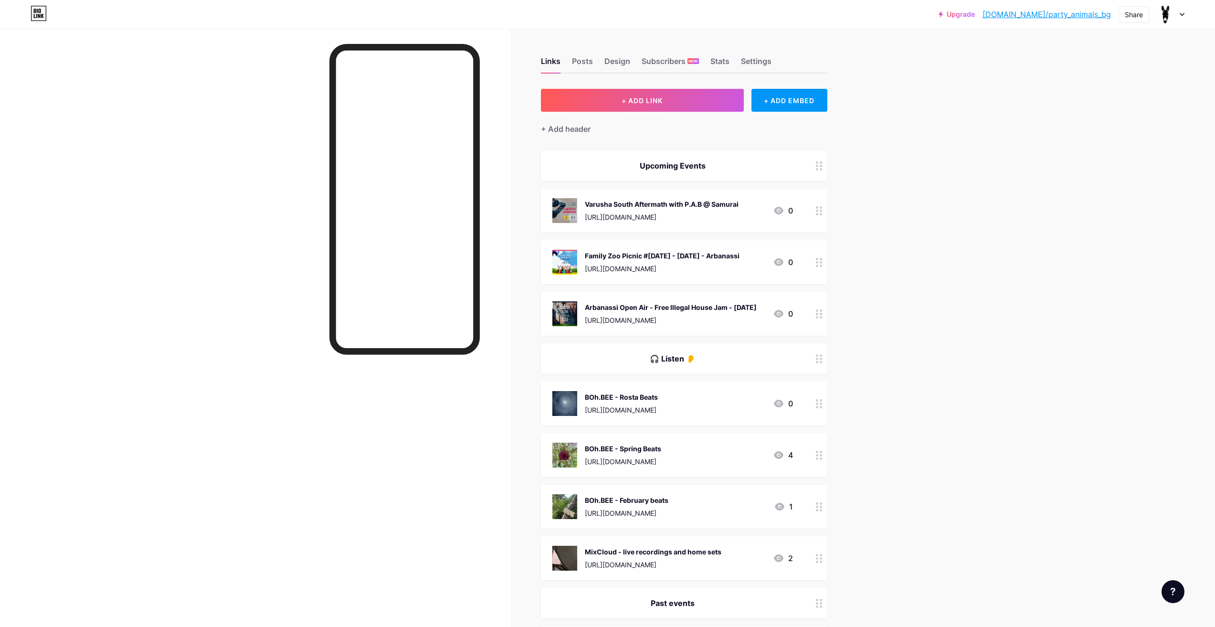
click at [818, 169] on circle at bounding box center [817, 169] width 2 height 2
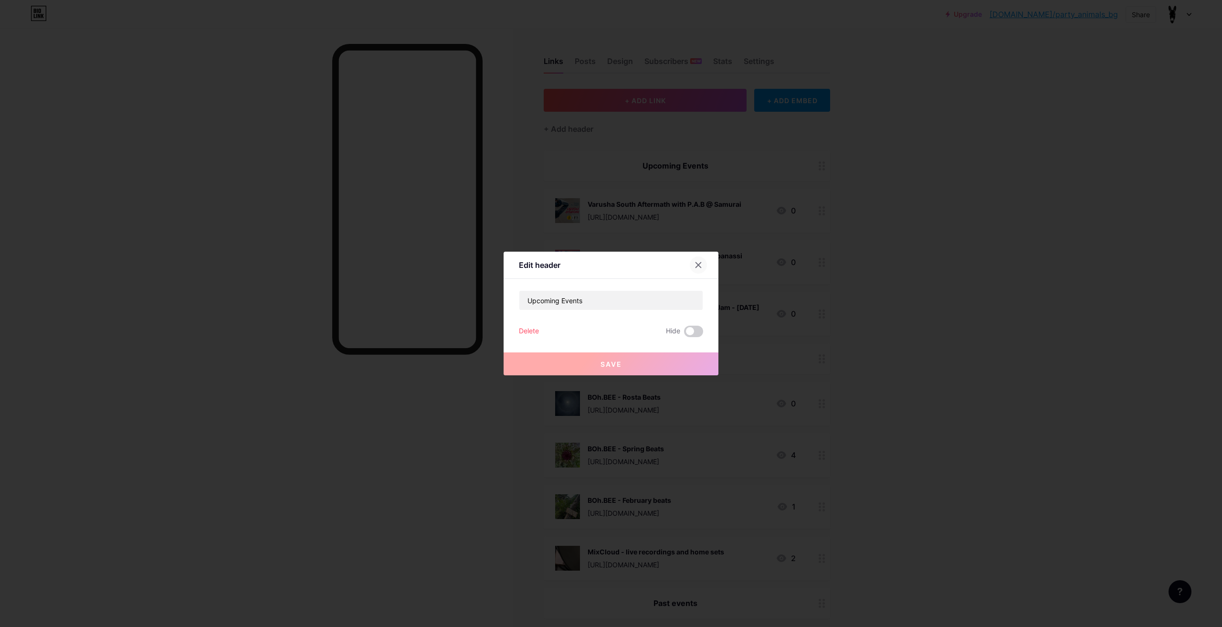
click at [694, 263] on icon at bounding box center [698, 265] width 8 height 8
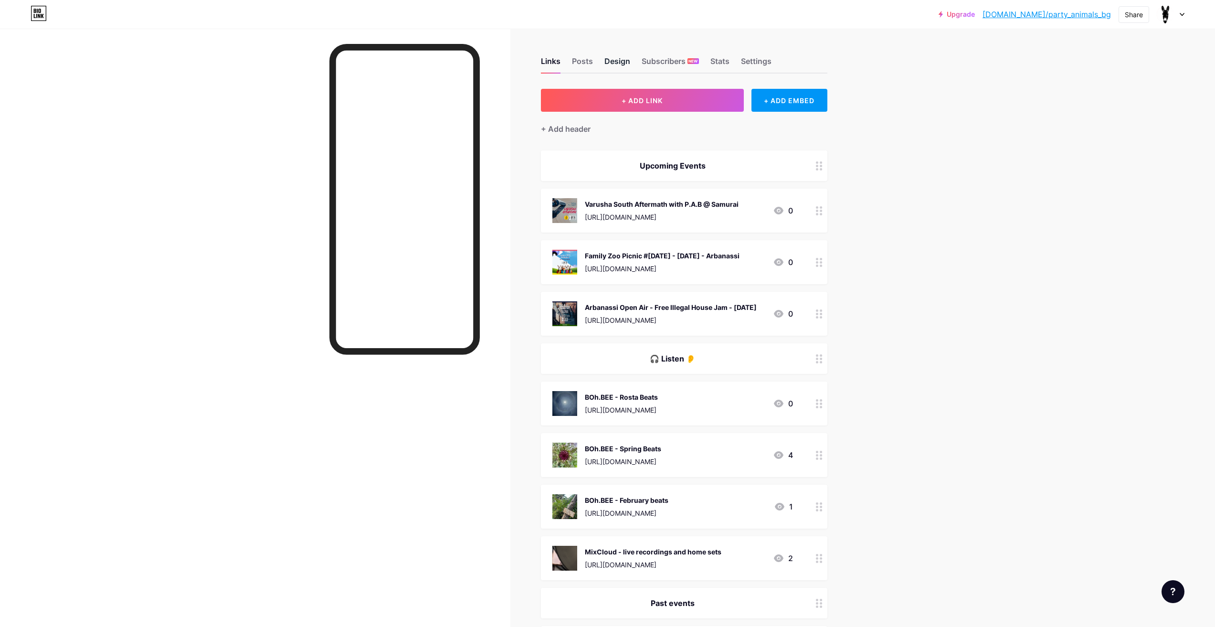
click at [611, 55] on div "Design" at bounding box center [617, 63] width 26 height 17
click at [585, 60] on div "Posts" at bounding box center [582, 63] width 21 height 17
click at [555, 63] on div "Links" at bounding box center [551, 63] width 20 height 17
click at [582, 66] on div "Posts" at bounding box center [582, 63] width 21 height 17
click at [627, 63] on div "Design" at bounding box center [617, 63] width 26 height 17
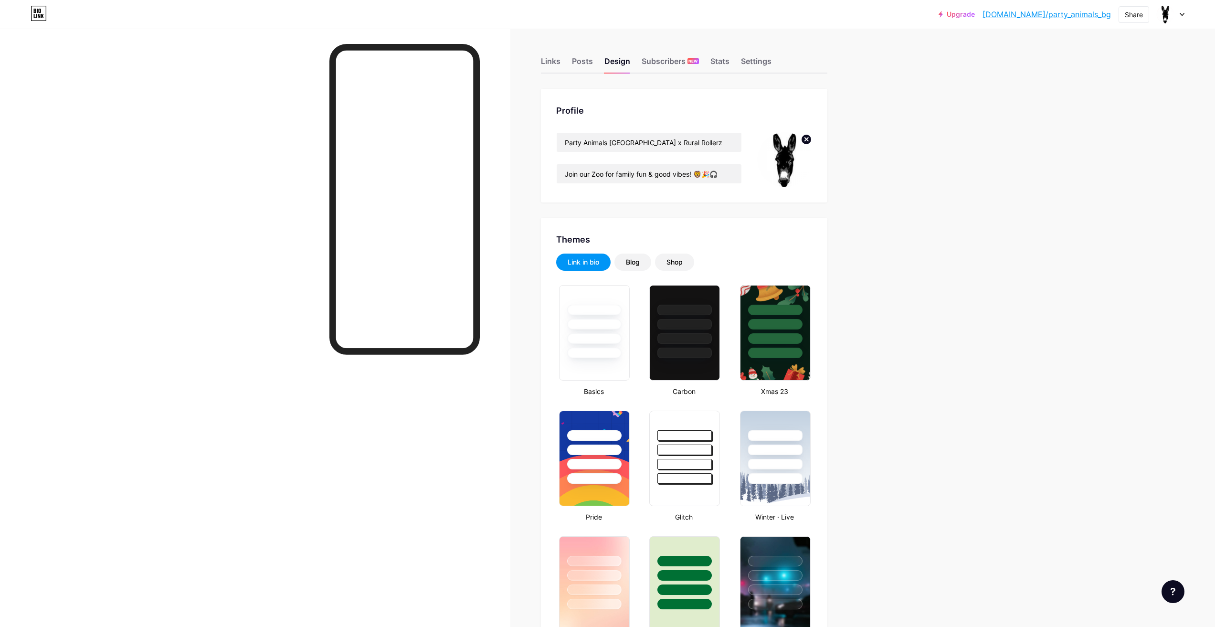
type input "#ffffff"
type input "#000000"
